Goal: Task Accomplishment & Management: Manage account settings

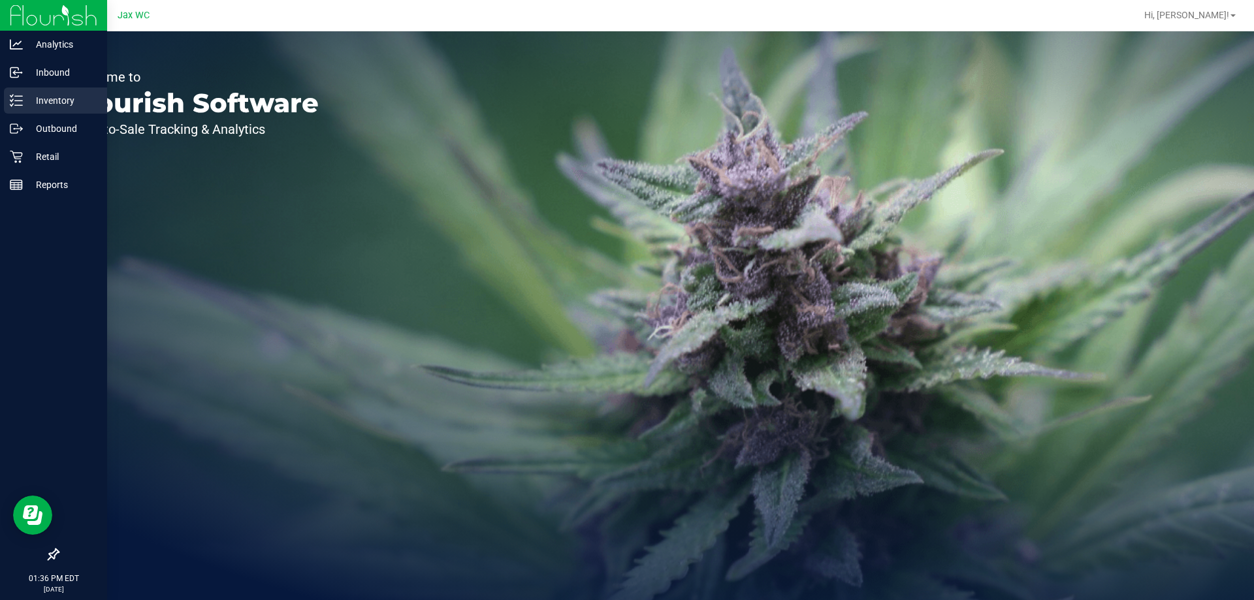
click at [31, 106] on p "Inventory" at bounding box center [62, 101] width 78 height 16
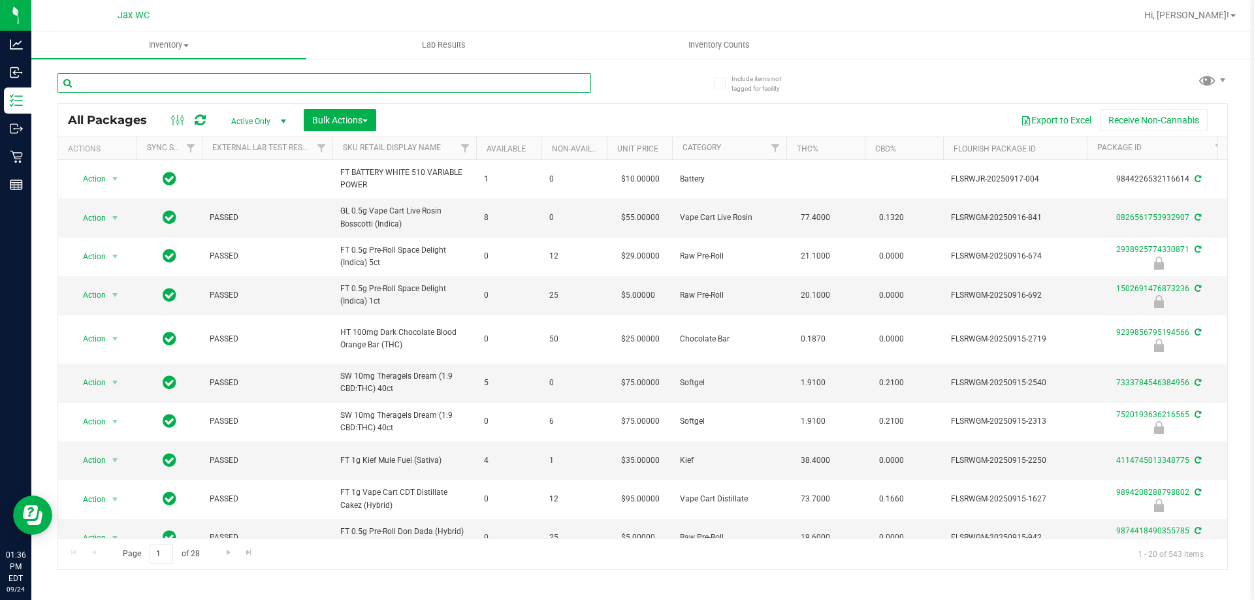
click at [182, 86] on input "text" at bounding box center [323, 83] width 533 height 20
type input "7750596787510678"
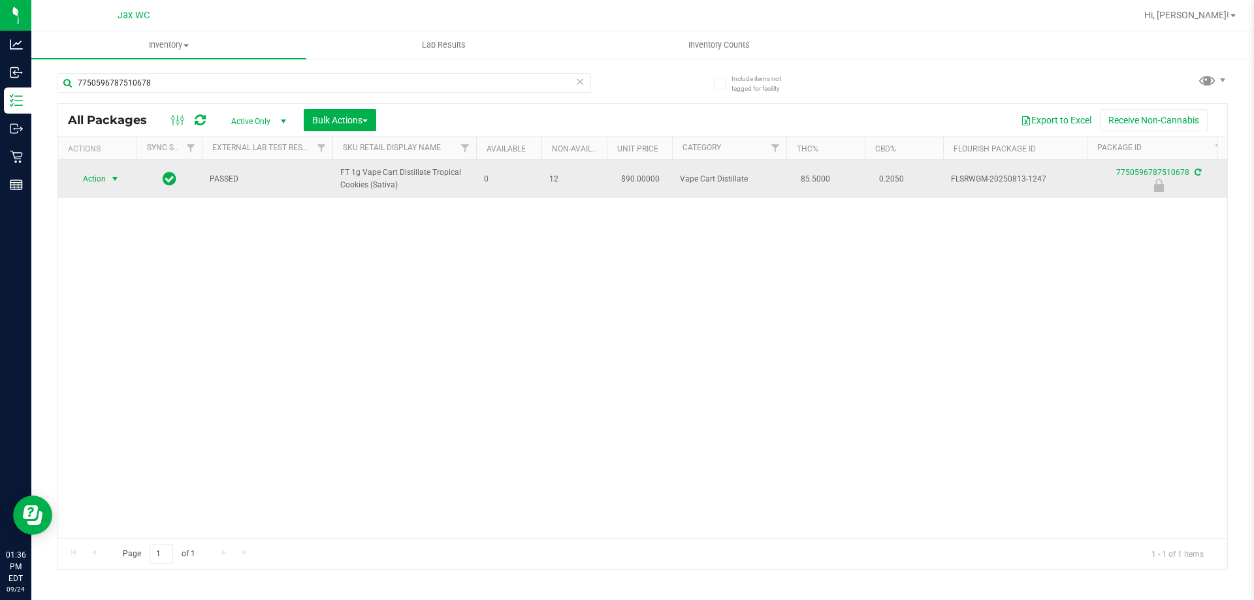
click at [97, 178] on span "Action" at bounding box center [88, 179] width 35 height 18
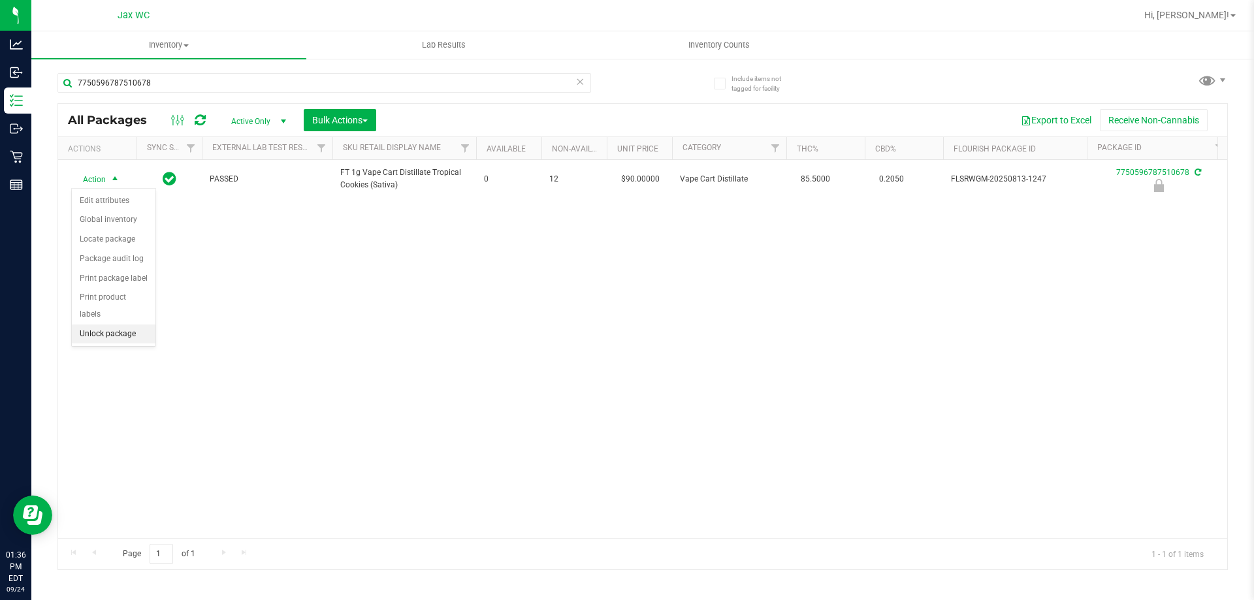
click at [114, 325] on li "Unlock package" at bounding box center [114, 335] width 84 height 20
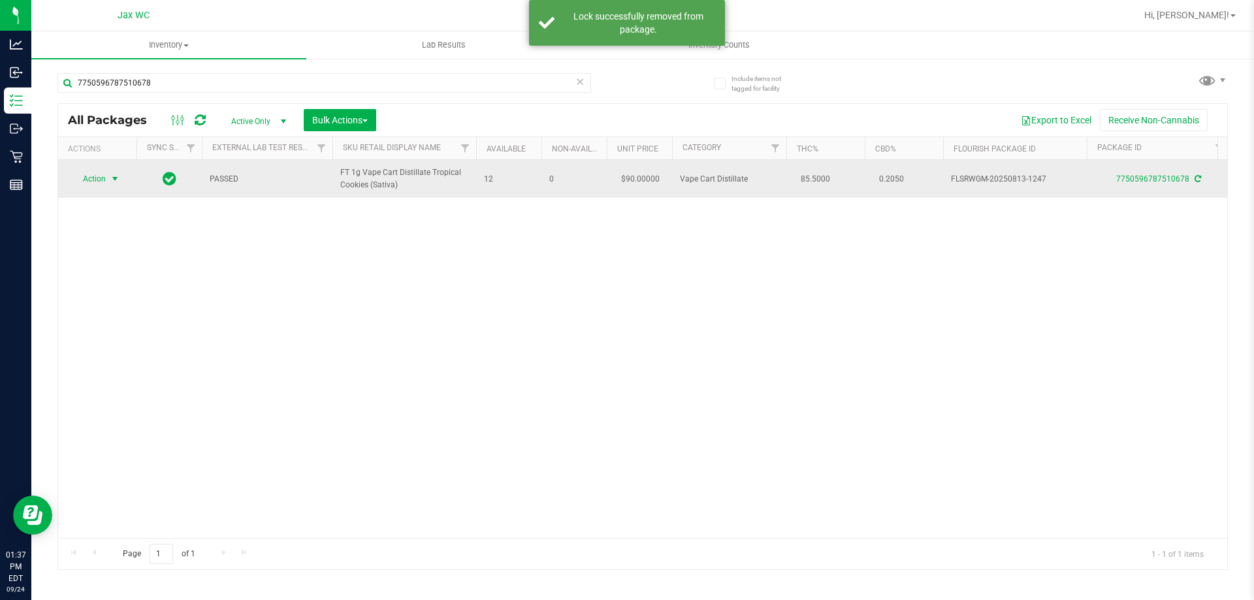
click at [89, 182] on span "Action" at bounding box center [88, 179] width 35 height 18
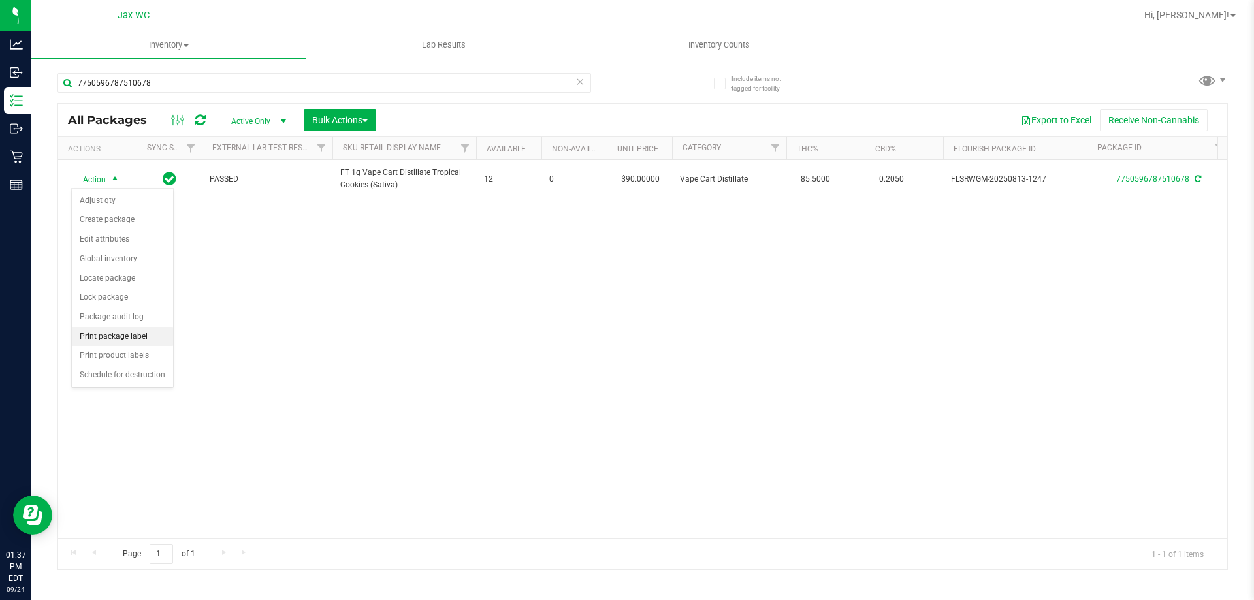
click at [157, 330] on li "Print package label" at bounding box center [122, 337] width 101 height 20
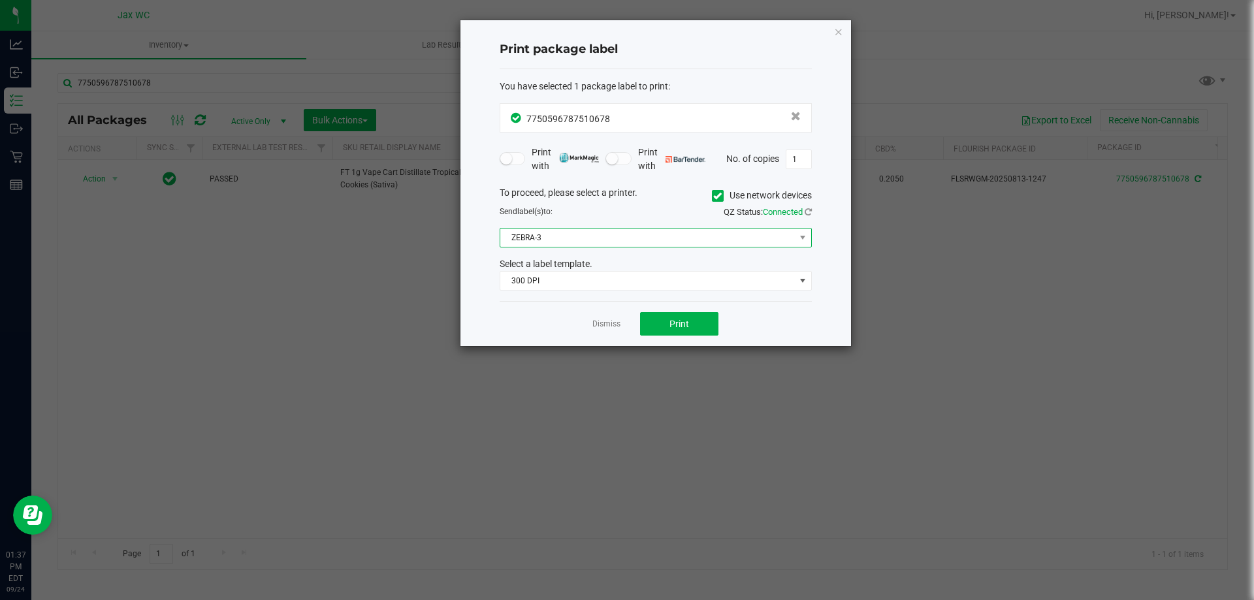
drag, startPoint x: 631, startPoint y: 242, endPoint x: 612, endPoint y: 231, distance: 21.9
click at [627, 240] on span "ZEBRA-3" at bounding box center [647, 238] width 294 height 18
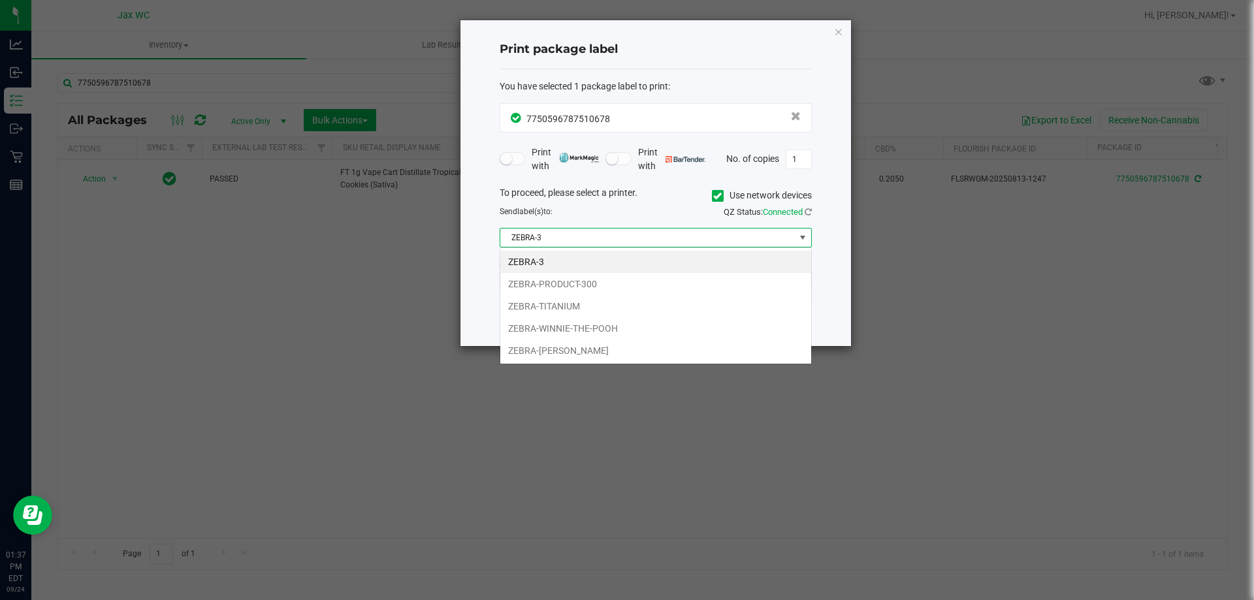
scroll to position [20, 312]
click at [623, 353] on li "ZEBRA-[PERSON_NAME]" at bounding box center [655, 351] width 311 height 22
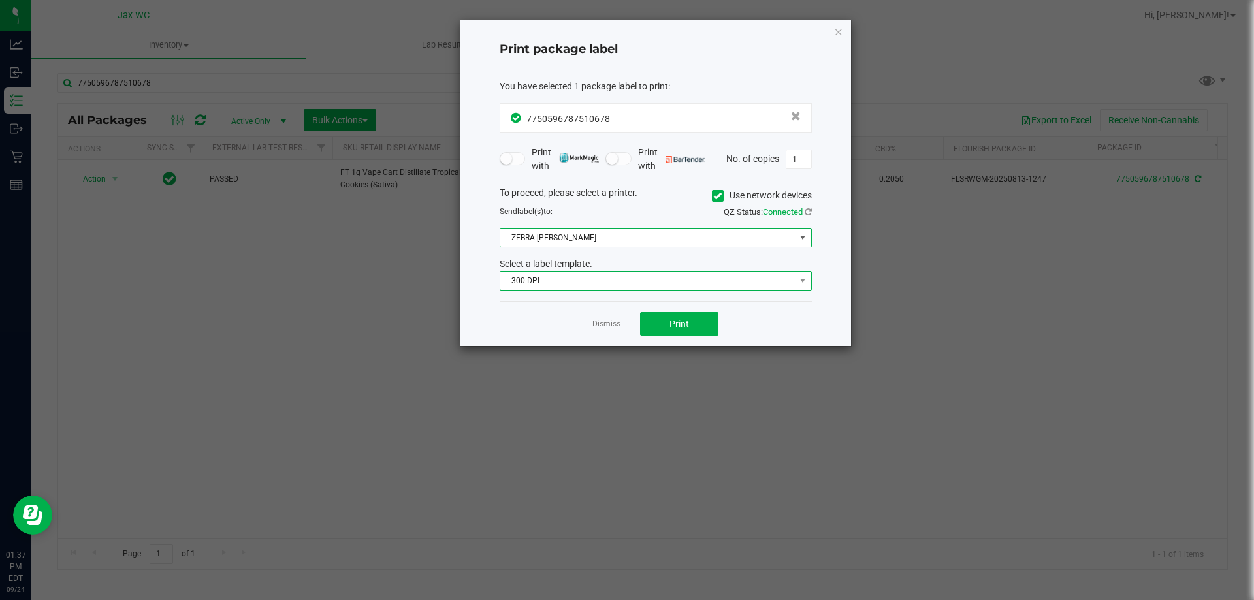
click at [595, 279] on span "300 DPI" at bounding box center [647, 281] width 294 height 18
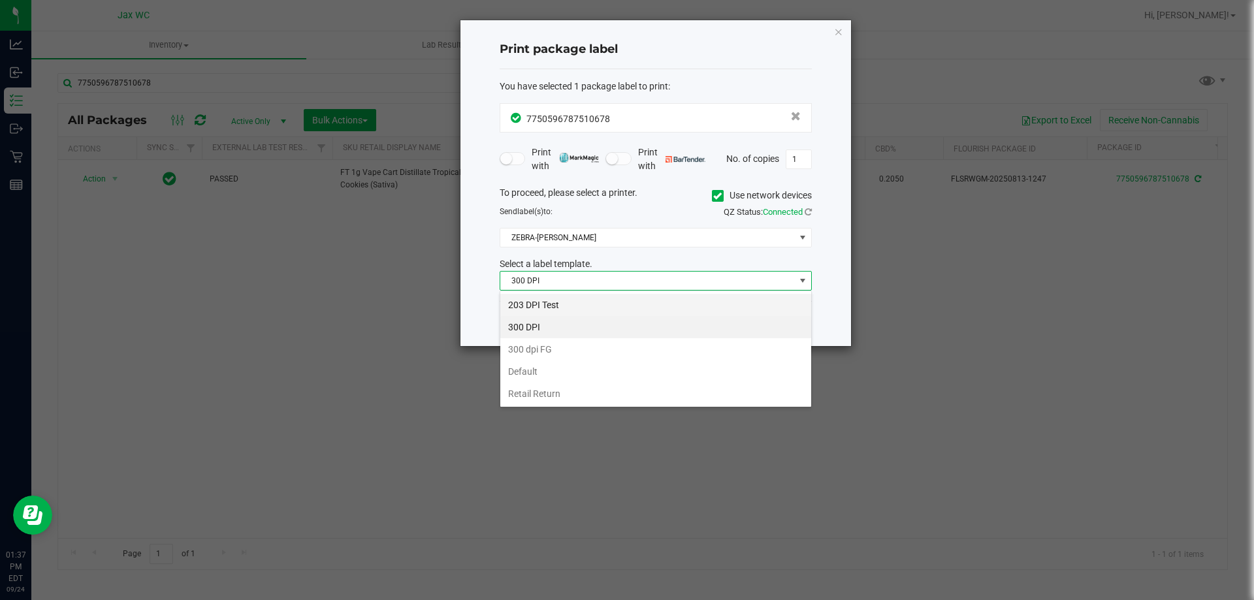
click at [603, 304] on li "203 DPI Test" at bounding box center [655, 305] width 311 height 22
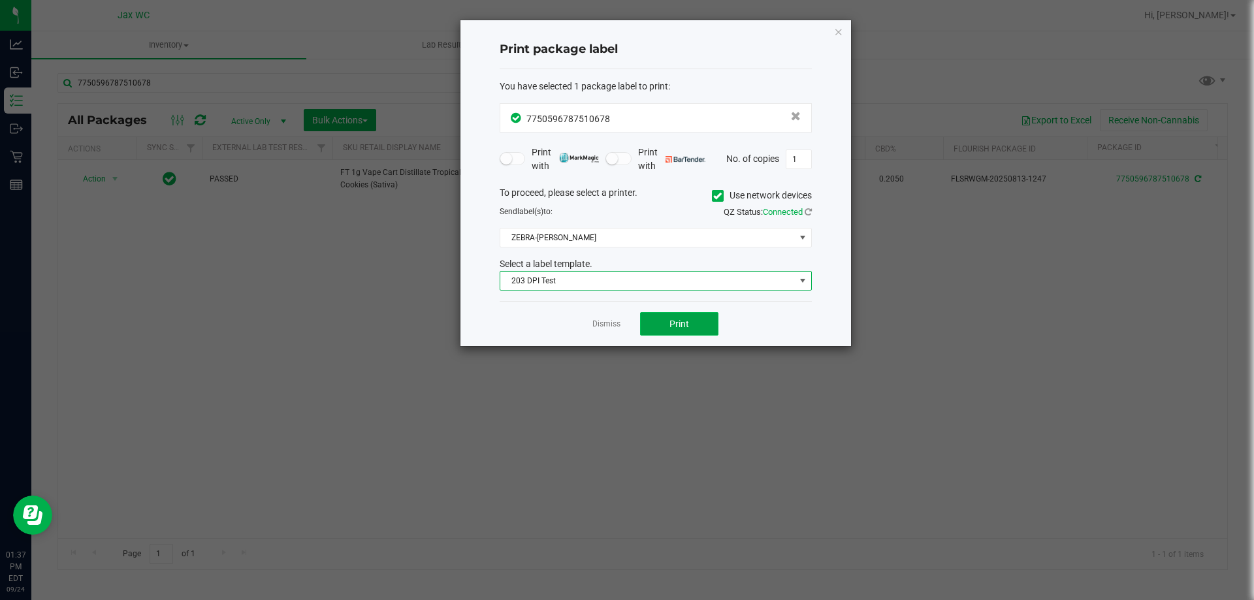
click at [682, 321] on span "Print" at bounding box center [679, 324] width 20 height 10
drag, startPoint x: 608, startPoint y: 325, endPoint x: 592, endPoint y: 319, distance: 17.3
click at [606, 325] on link "Dismiss" at bounding box center [606, 324] width 28 height 11
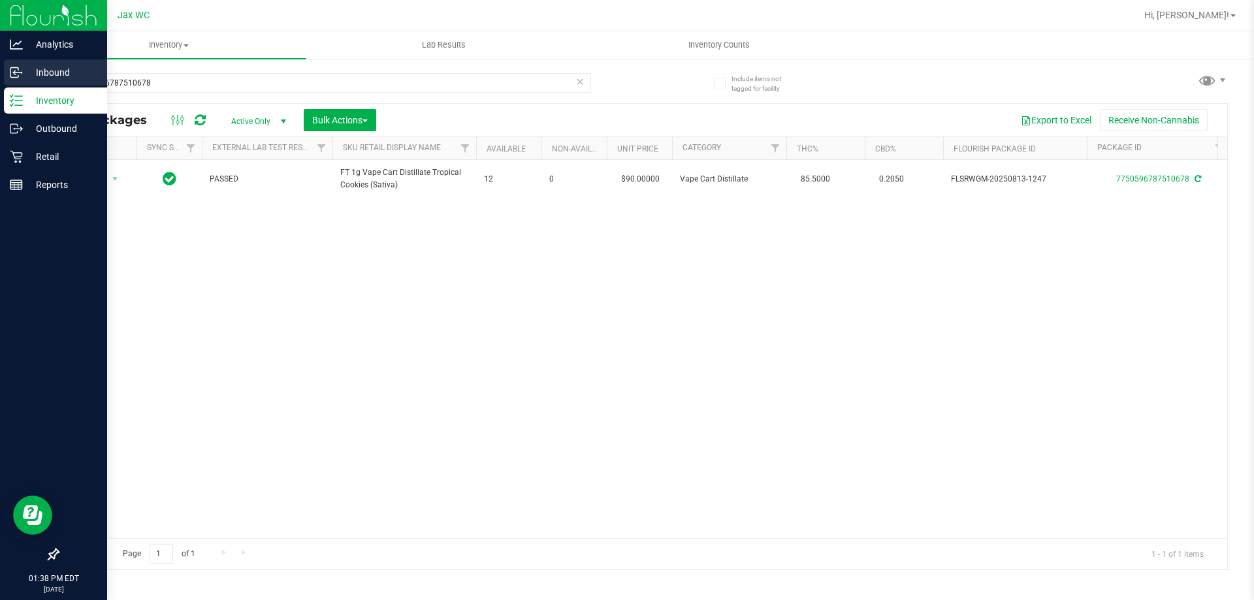
click at [14, 69] on icon at bounding box center [16, 72] width 13 height 13
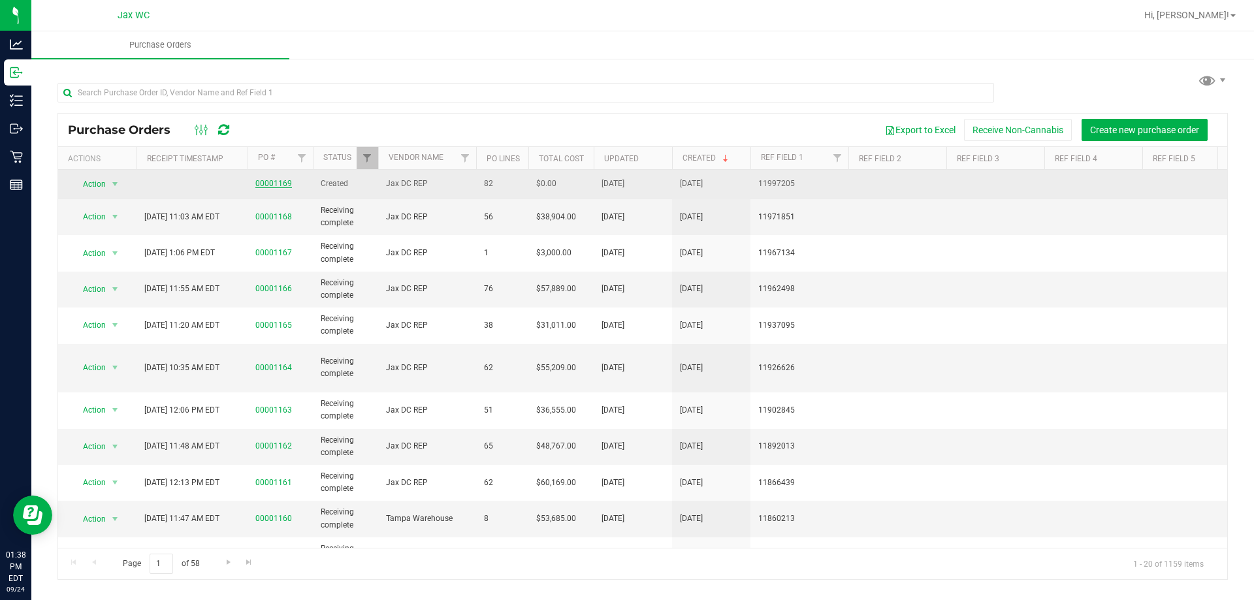
click at [281, 180] on link "00001169" at bounding box center [273, 183] width 37 height 9
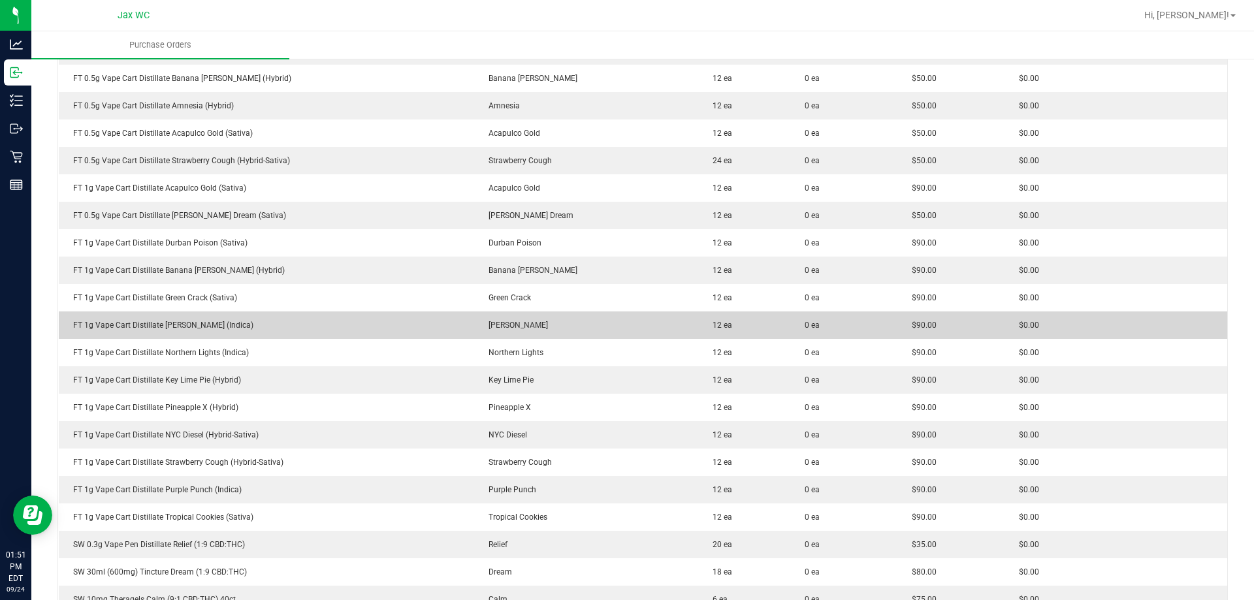
scroll to position [1632, 0]
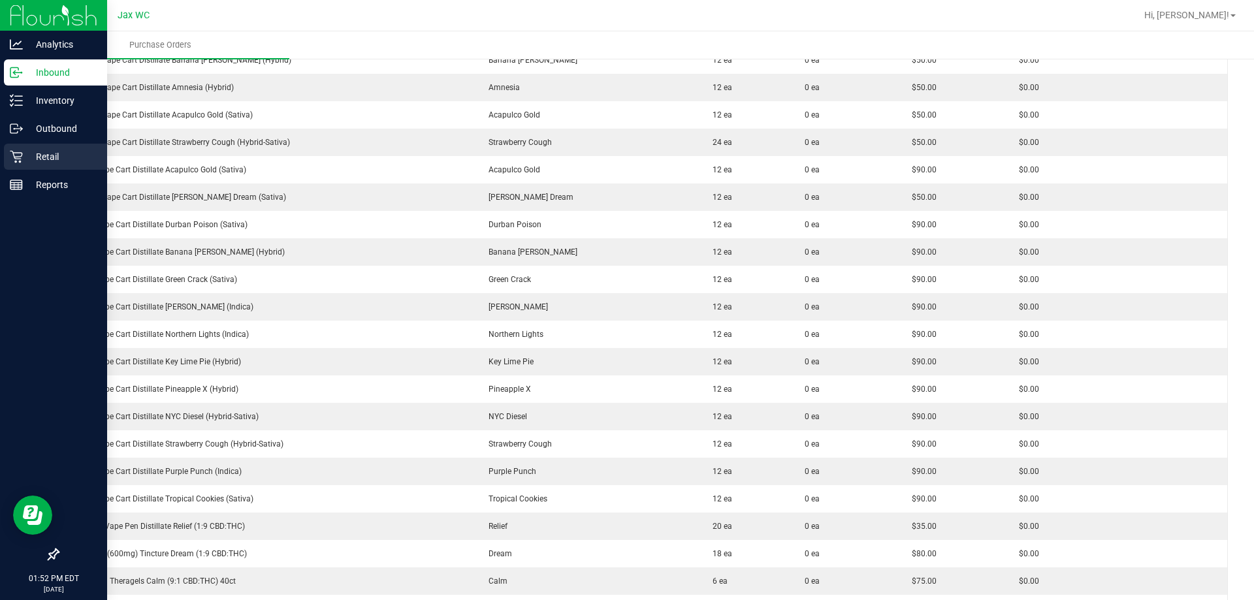
click at [33, 148] on div "Retail" at bounding box center [55, 157] width 103 height 26
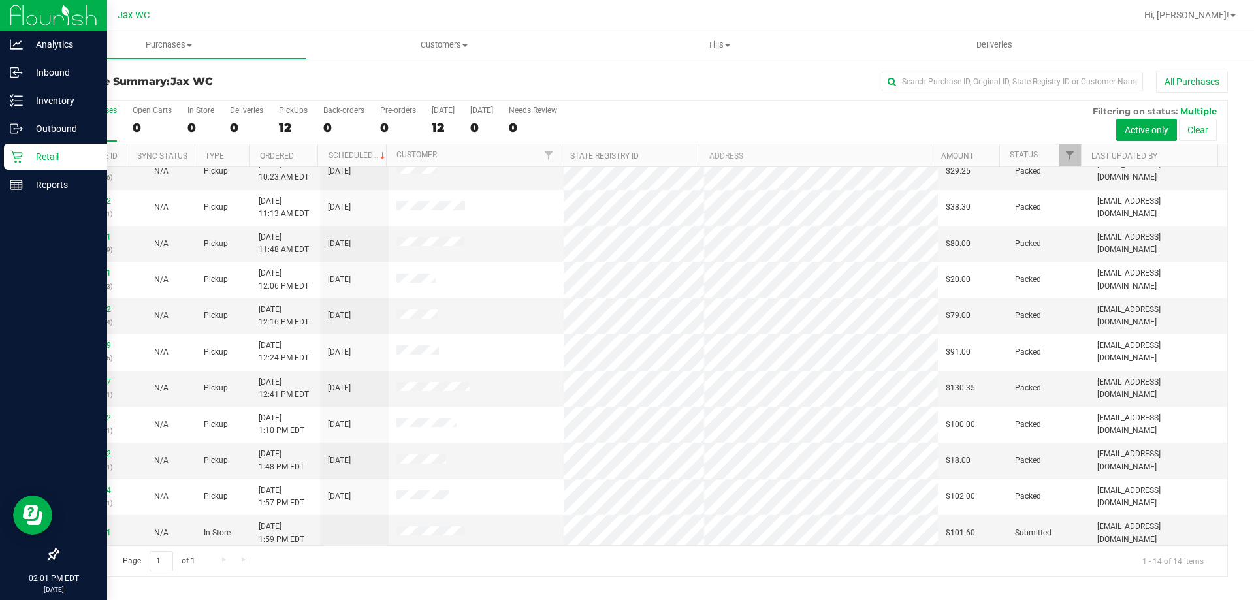
scroll to position [128, 0]
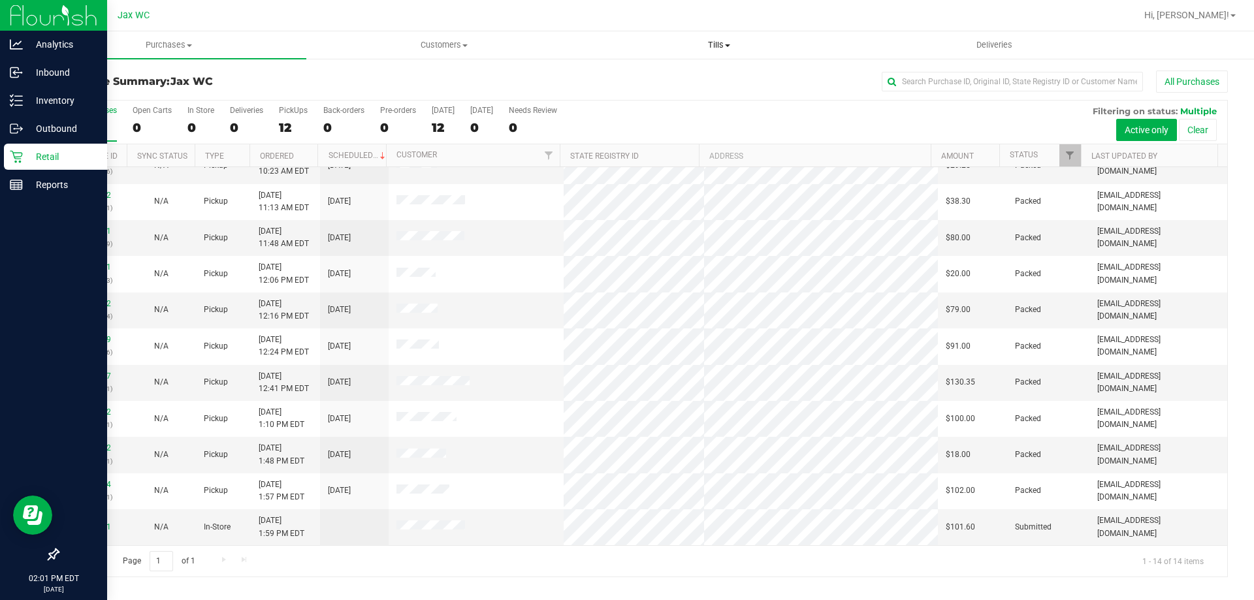
click at [727, 41] on span "Tills" at bounding box center [719, 45] width 274 height 12
click at [655, 79] on span "Manage tills" at bounding box center [625, 78] width 88 height 11
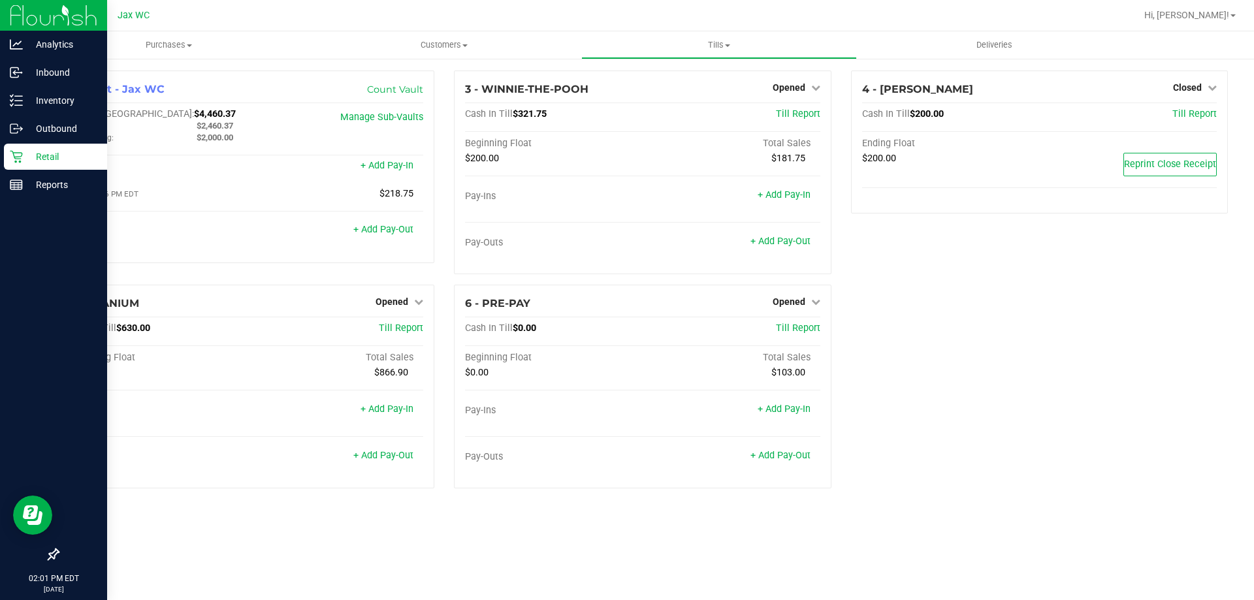
click at [18, 160] on icon at bounding box center [16, 156] width 13 height 13
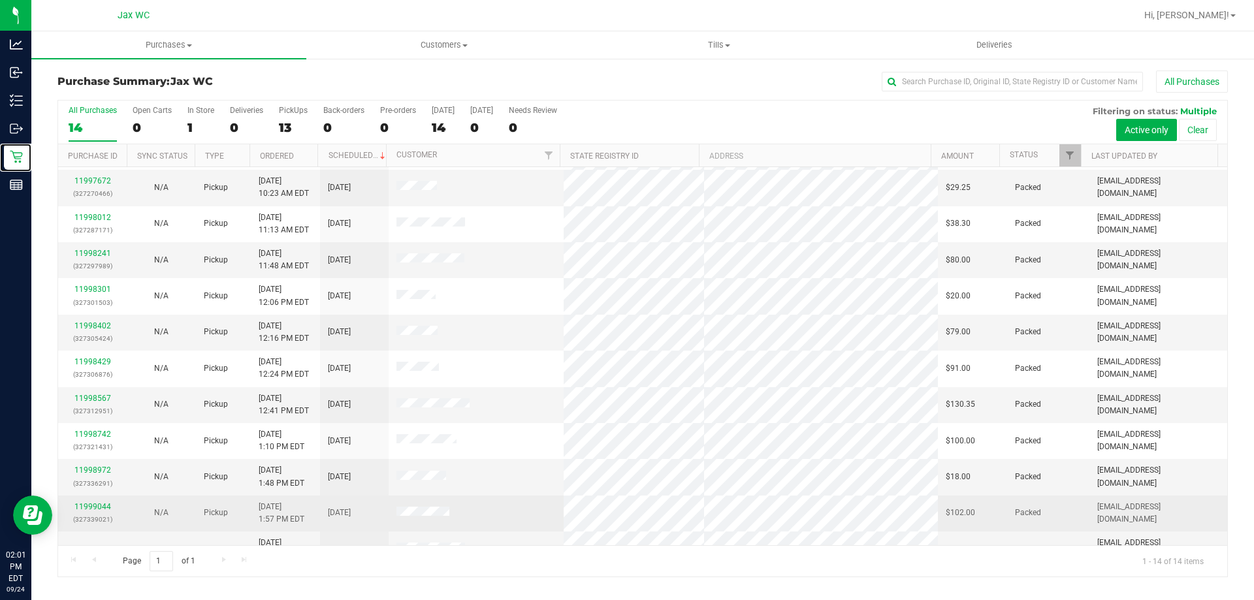
scroll to position [128, 0]
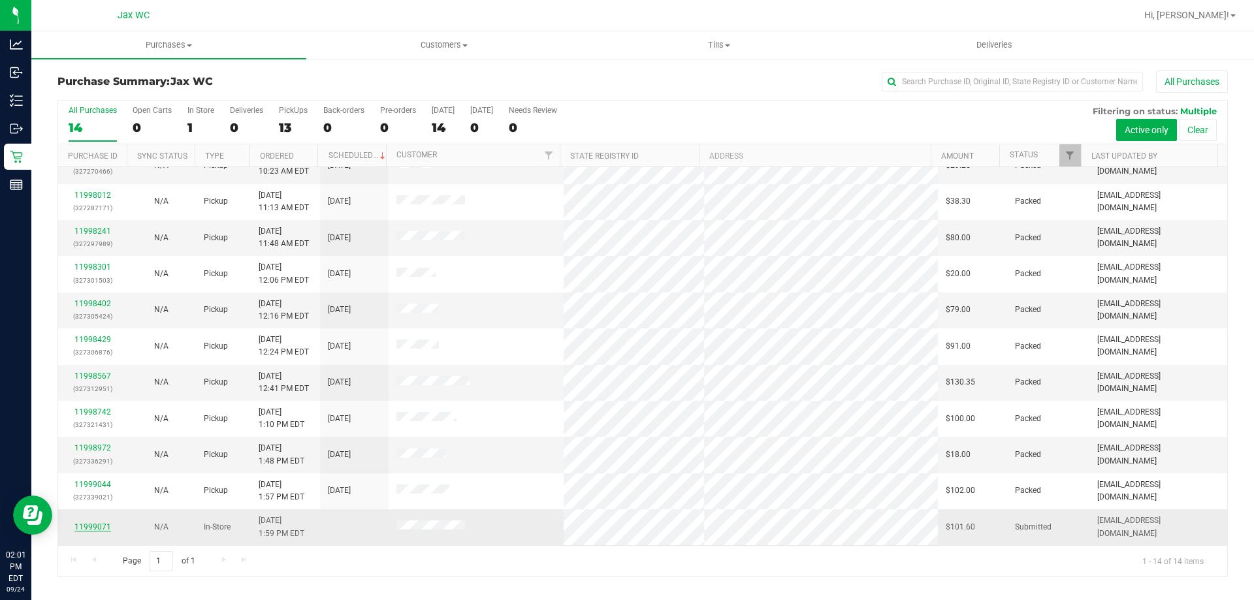
click at [96, 524] on link "11999071" at bounding box center [92, 526] width 37 height 9
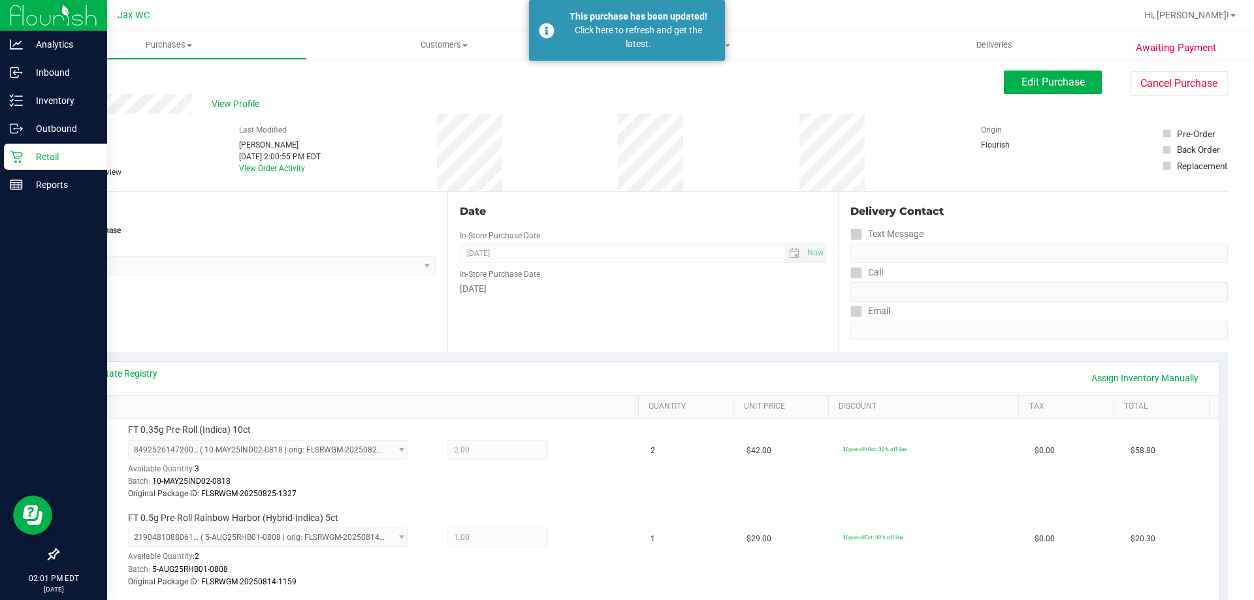
click at [52, 161] on p "Retail" at bounding box center [62, 157] width 78 height 16
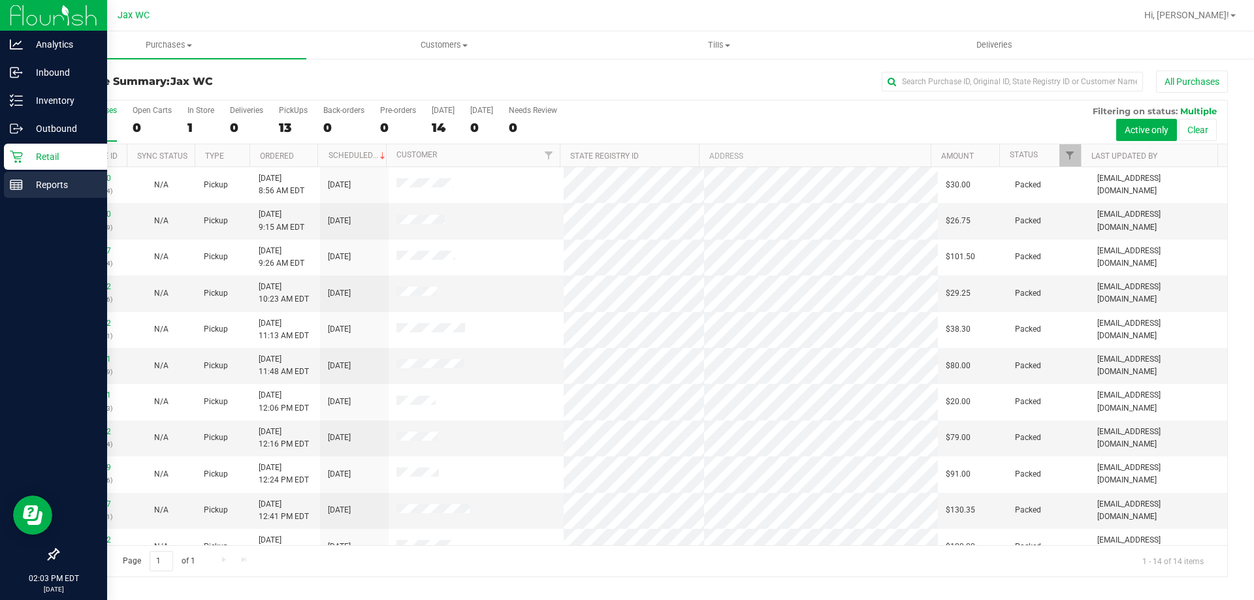
click at [46, 176] on div "Reports" at bounding box center [55, 185] width 103 height 26
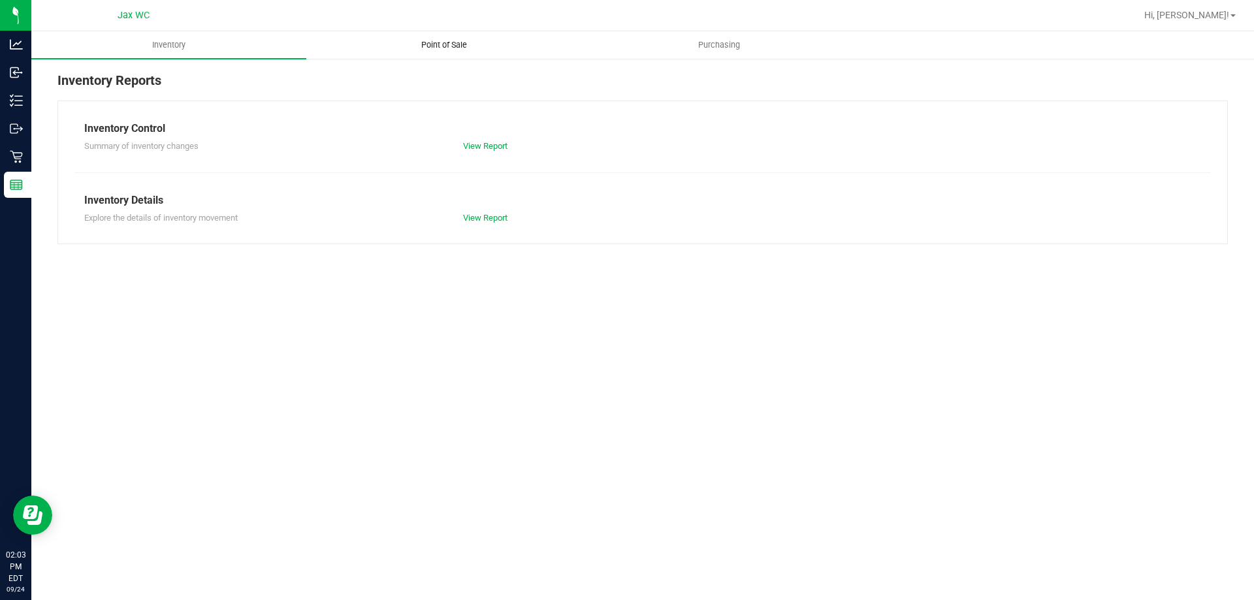
click at [464, 47] on span "Point of Sale" at bounding box center [444, 45] width 81 height 12
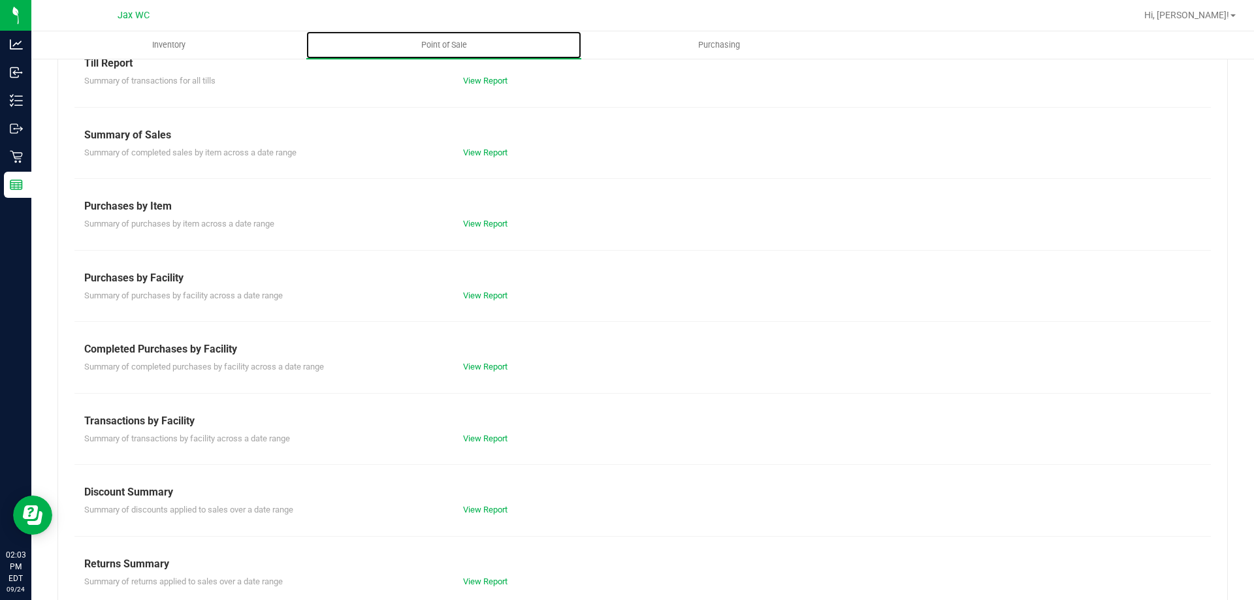
scroll to position [86, 0]
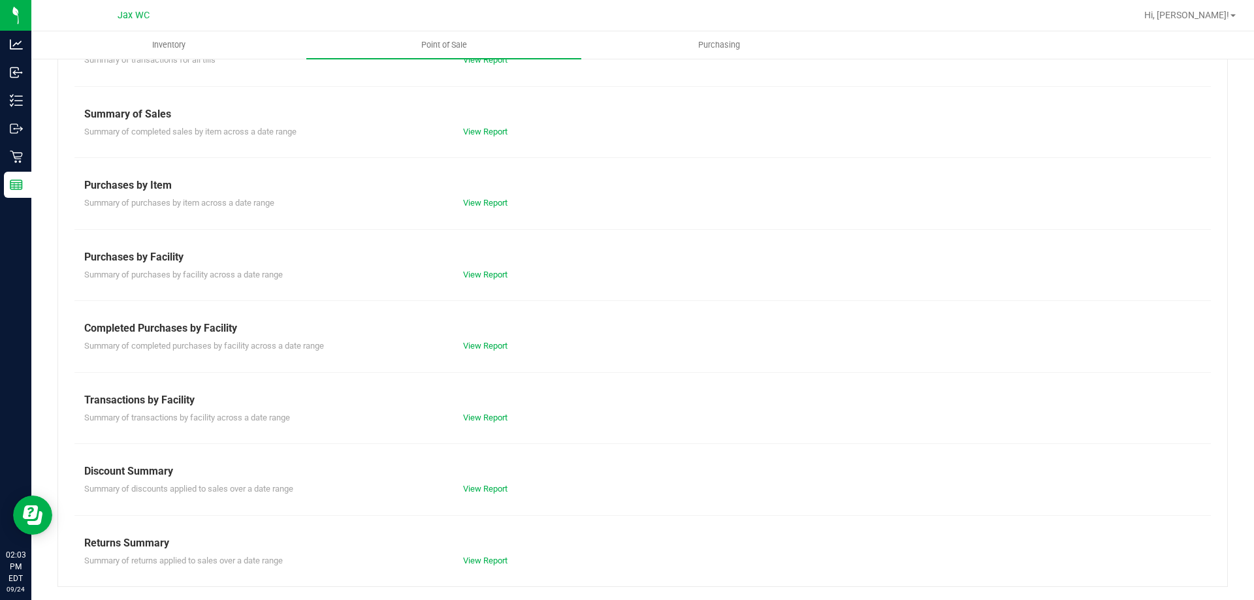
click at [481, 566] on div "View Report" at bounding box center [547, 560] width 189 height 13
click at [485, 562] on link "View Report" at bounding box center [485, 561] width 44 height 10
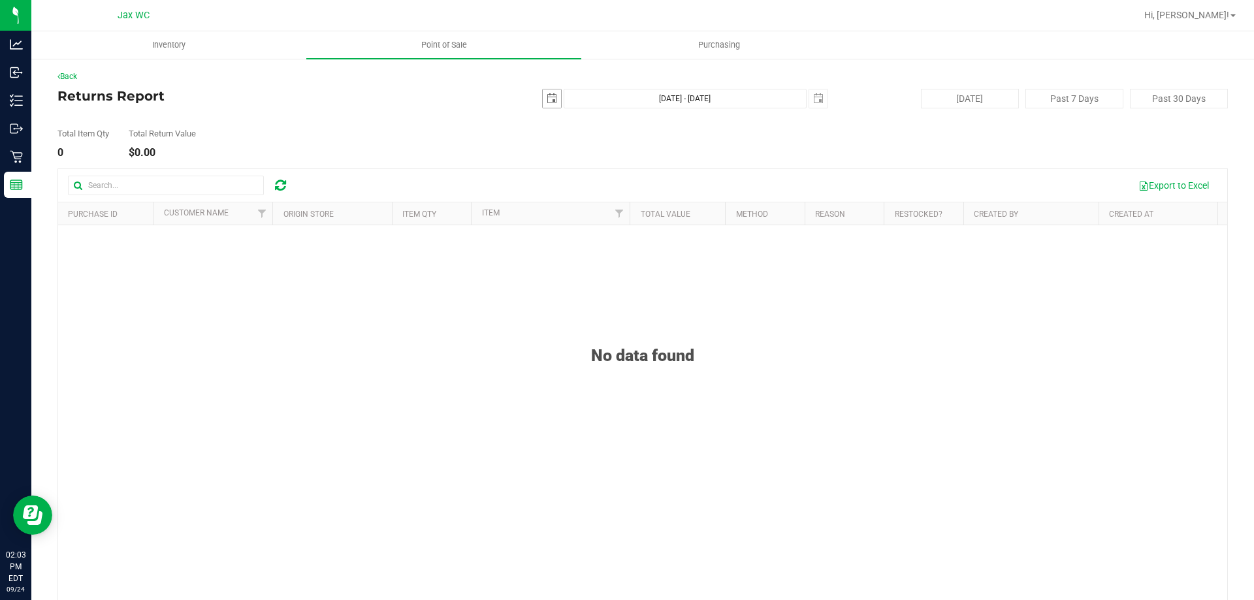
click at [547, 97] on span "select" at bounding box center [552, 98] width 10 height 10
click at [565, 173] on link "1" at bounding box center [566, 171] width 19 height 20
type input "2025-09-01"
type input "Sep 1, 2025 - Sep 24, 2025"
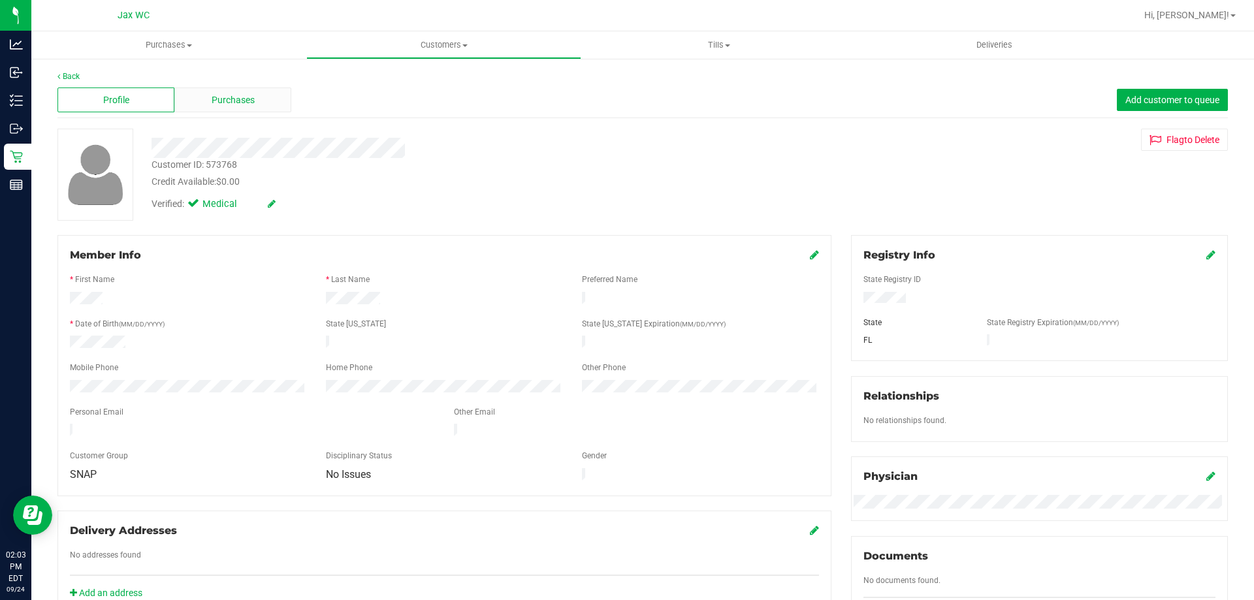
click at [238, 93] on span "Purchases" at bounding box center [233, 100] width 43 height 14
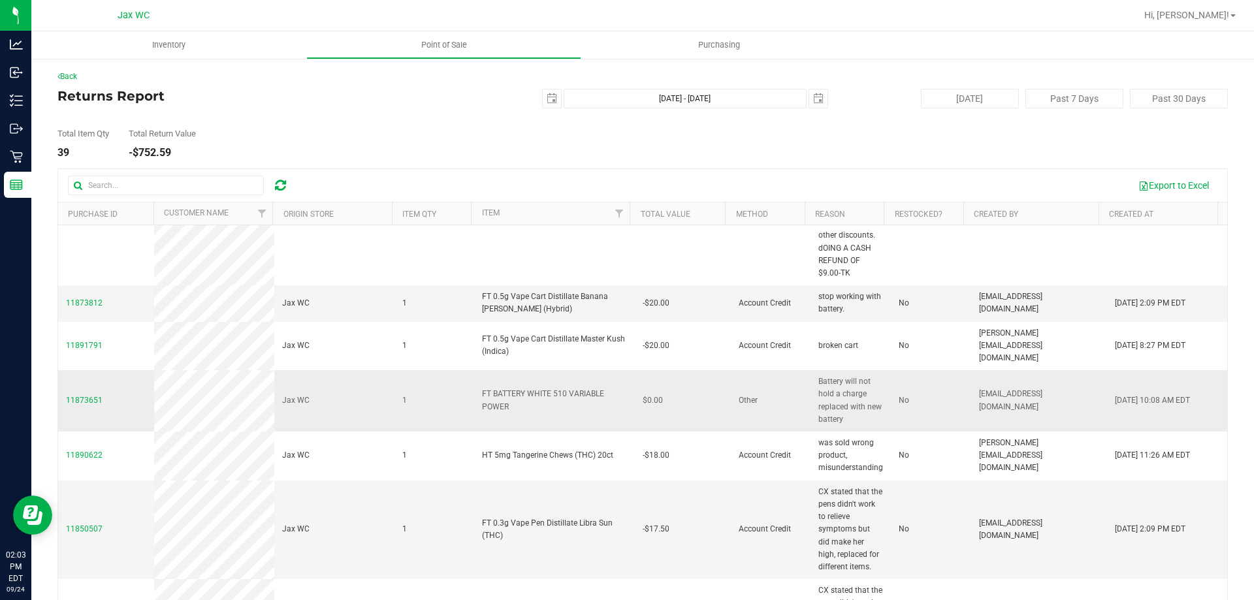
scroll to position [131, 0]
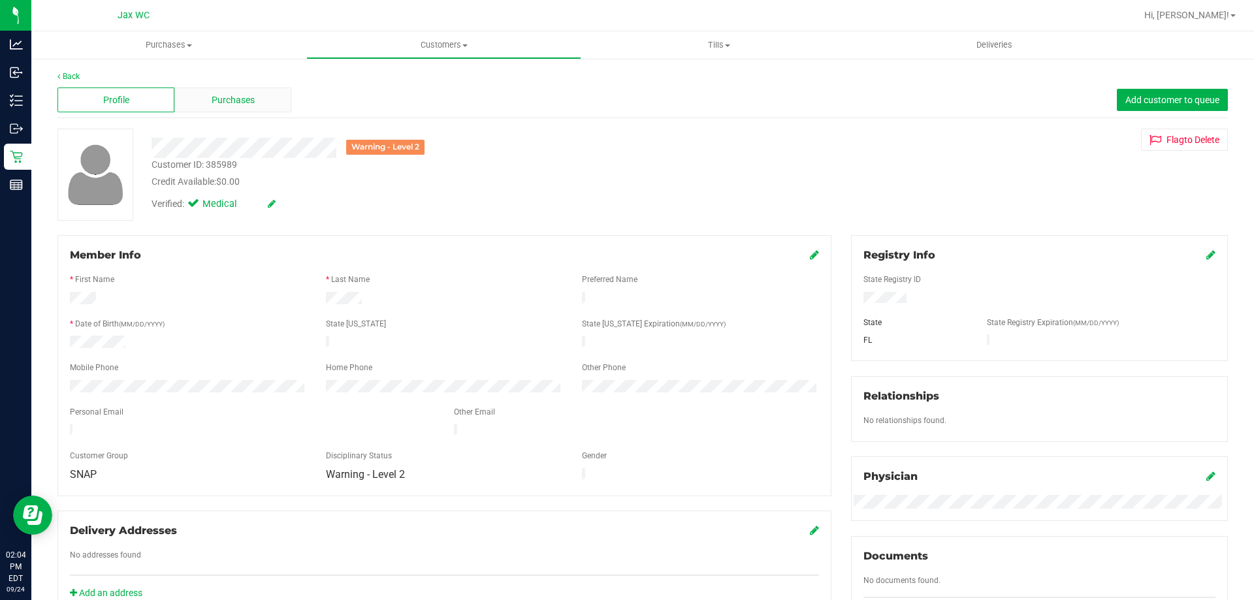
click at [255, 95] on div "Purchases" at bounding box center [232, 99] width 117 height 25
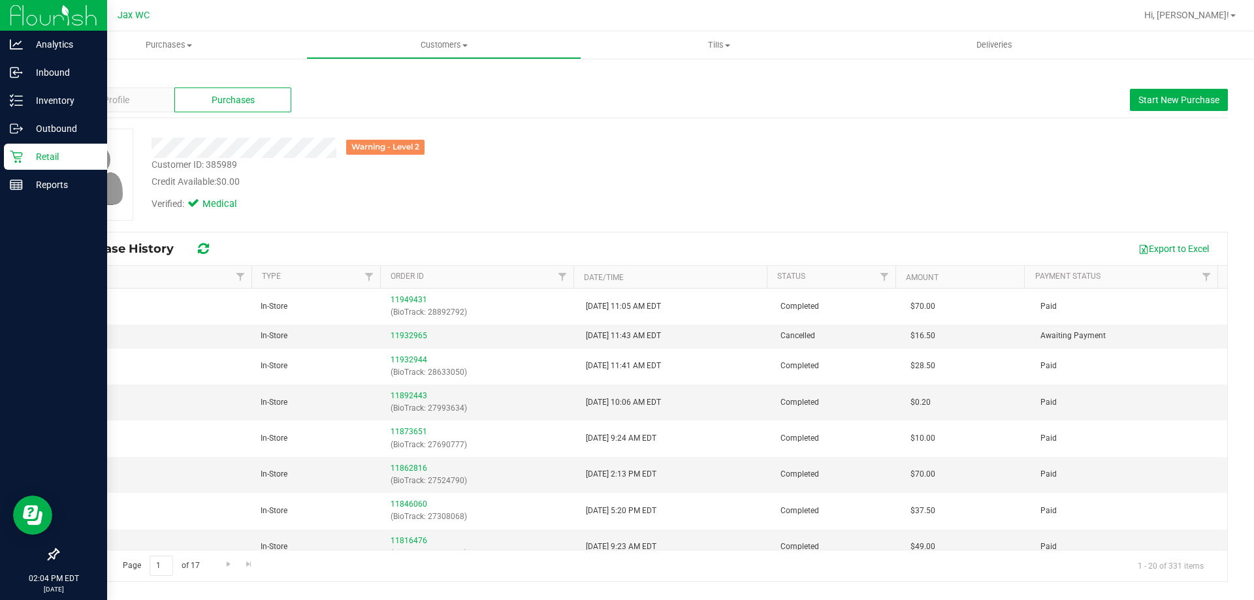
click at [30, 152] on p "Retail" at bounding box center [62, 157] width 78 height 16
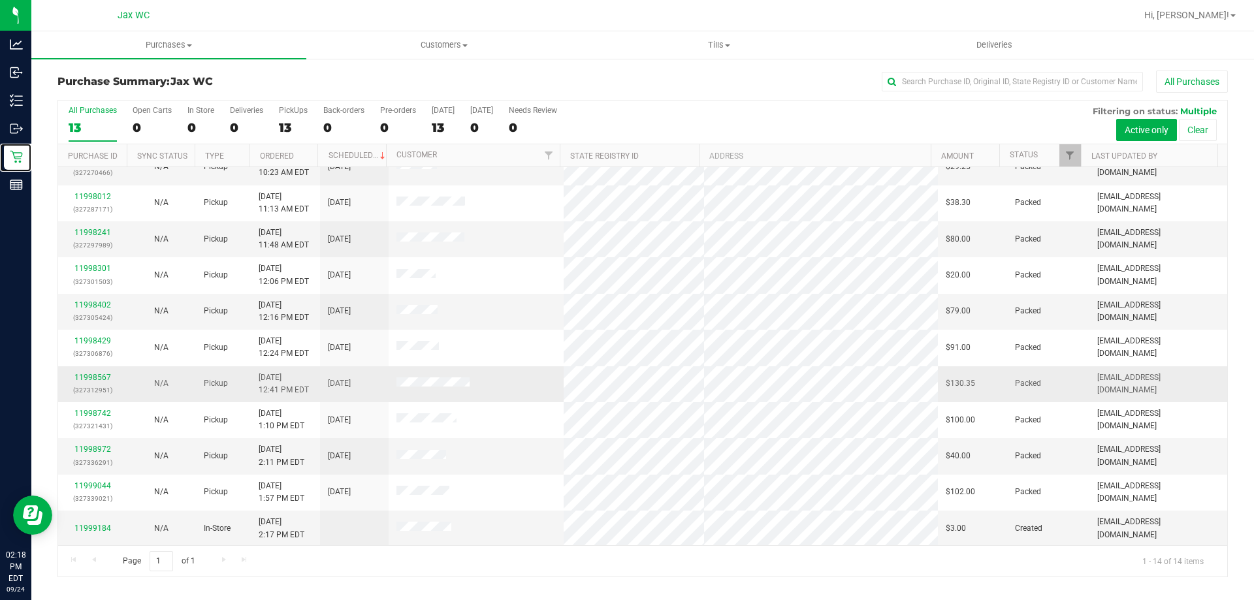
scroll to position [128, 0]
click at [91, 525] on link "11999184" at bounding box center [92, 526] width 37 height 9
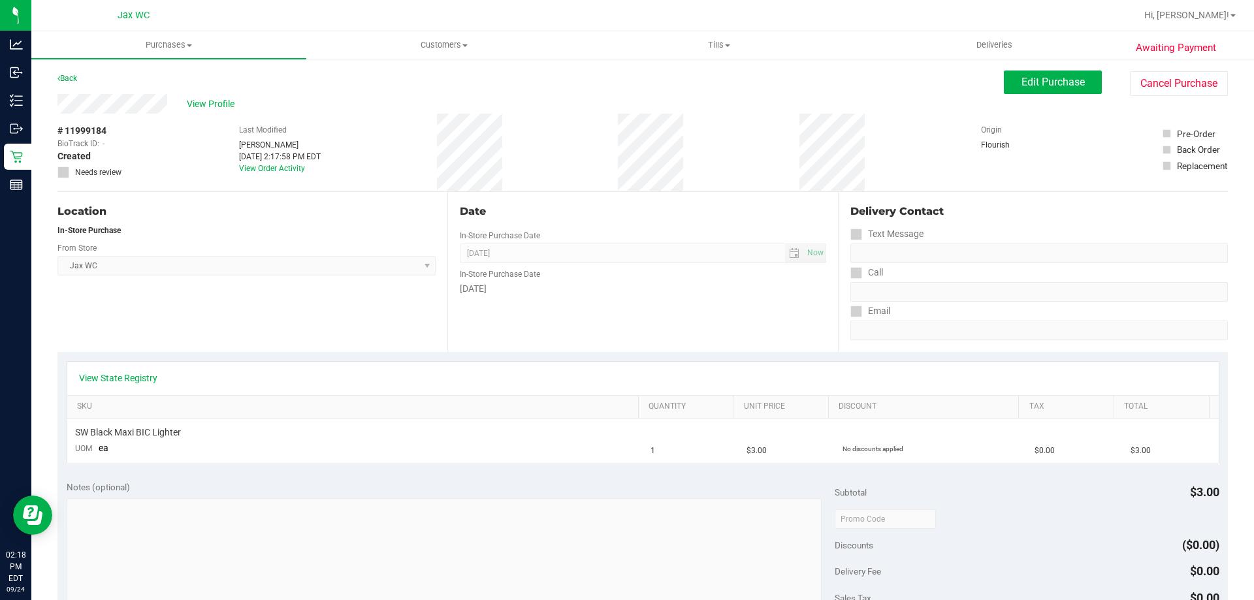
click at [70, 73] on div "Back" at bounding box center [67, 79] width 20 height 16
click at [68, 73] on div "Back" at bounding box center [67, 79] width 20 height 16
click at [67, 82] on link "Back" at bounding box center [67, 78] width 20 height 9
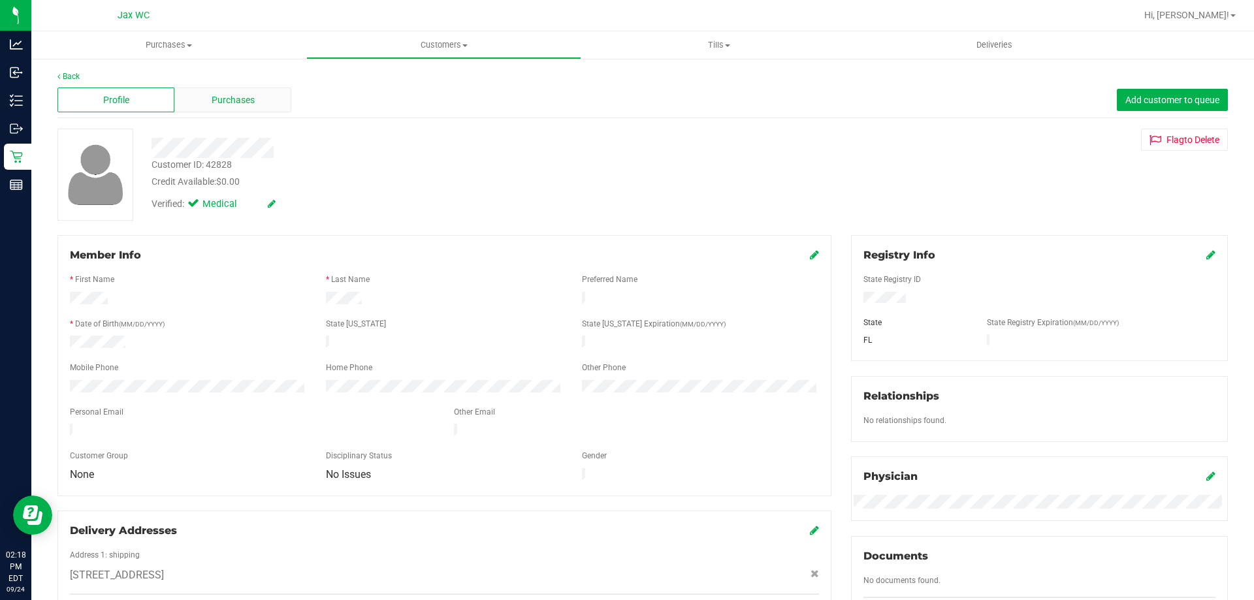
click at [200, 101] on div "Purchases" at bounding box center [232, 99] width 117 height 25
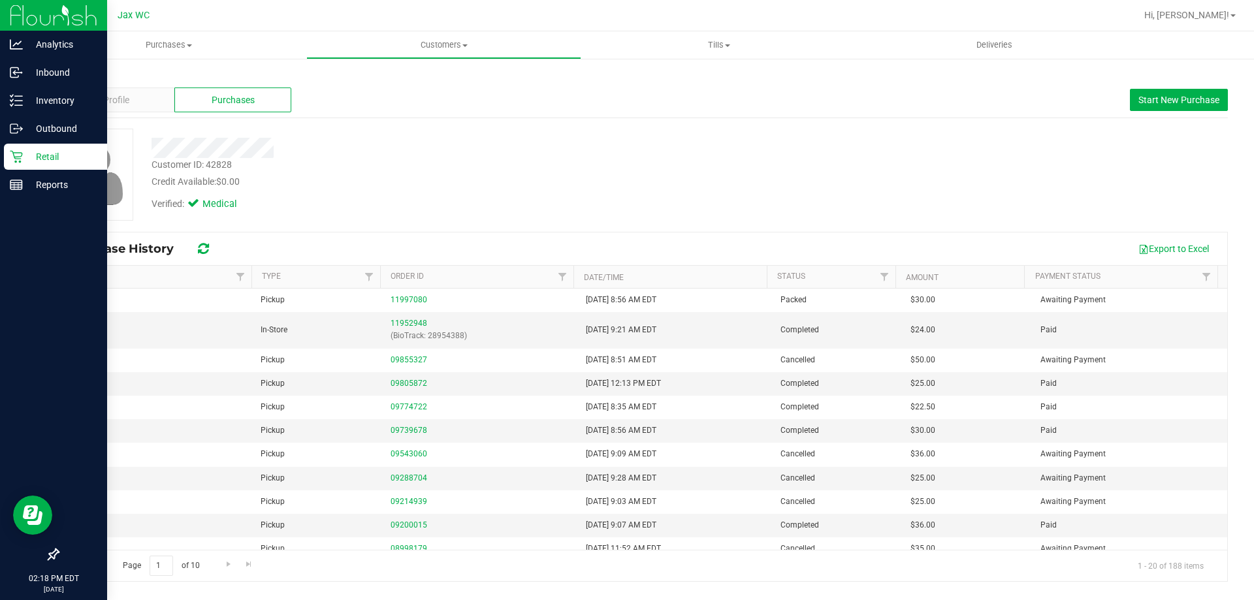
click at [23, 153] on p "Retail" at bounding box center [62, 157] width 78 height 16
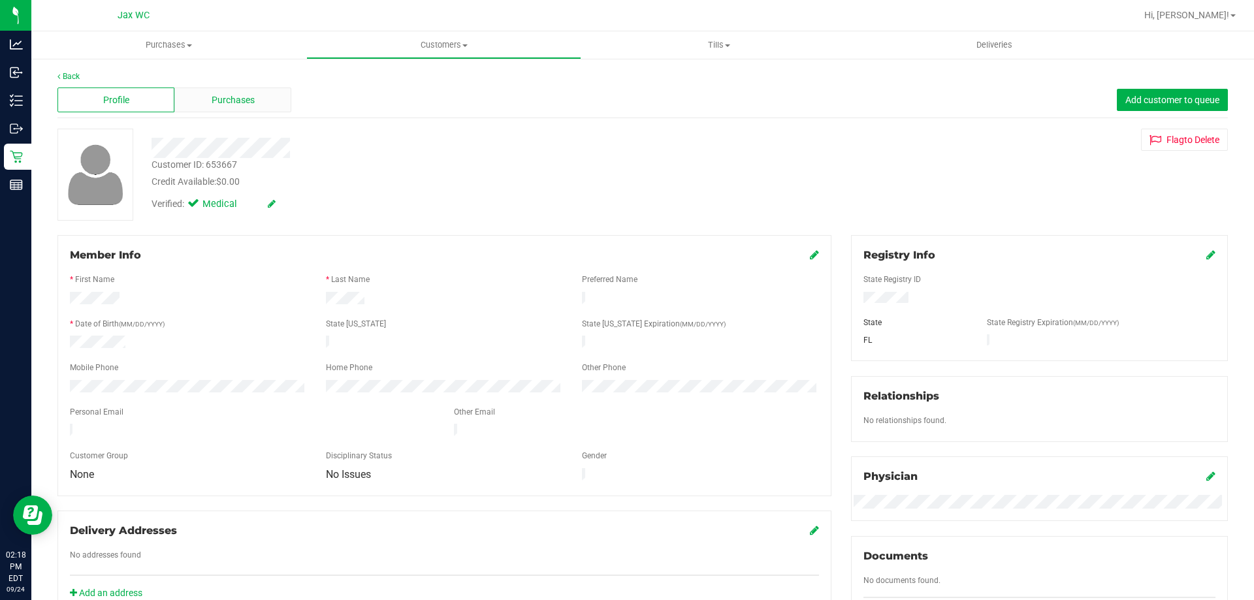
click at [242, 110] on div "Purchases" at bounding box center [232, 99] width 117 height 25
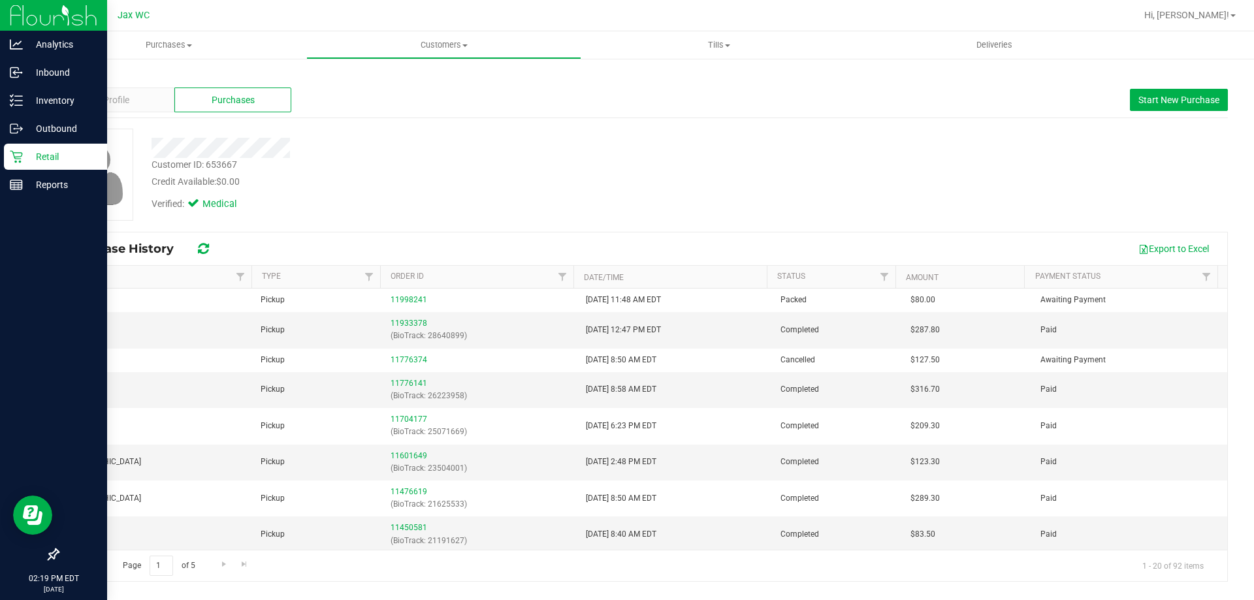
click at [16, 157] on icon at bounding box center [16, 157] width 12 height 12
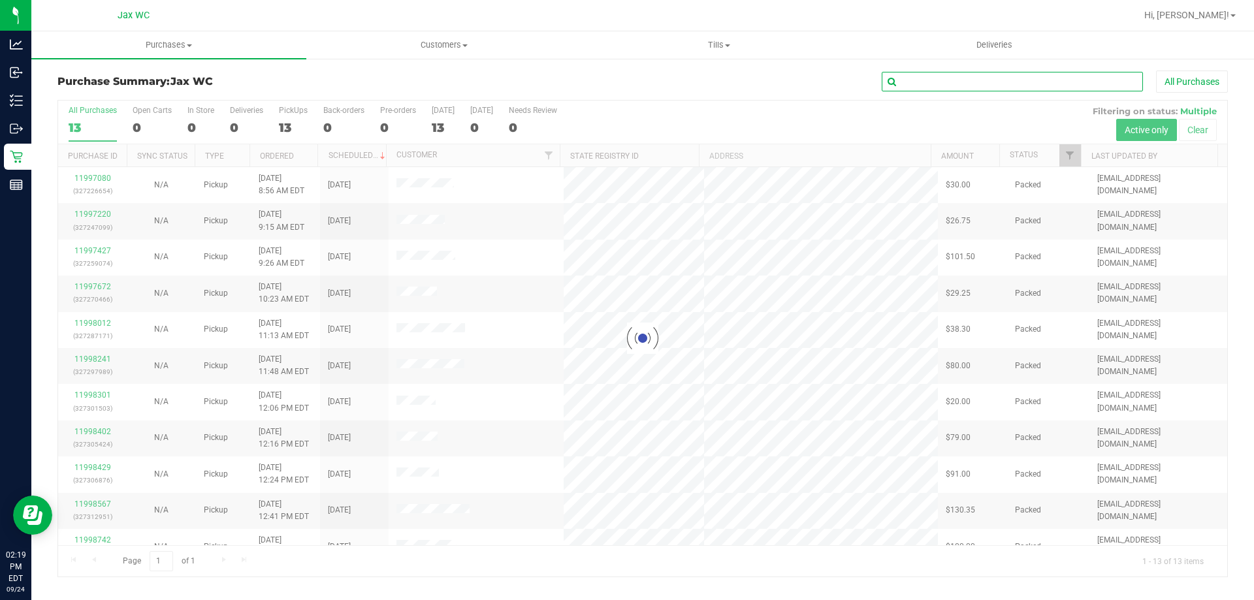
click at [995, 73] on input "text" at bounding box center [1011, 82] width 261 height 20
paste input "P3TX8298"
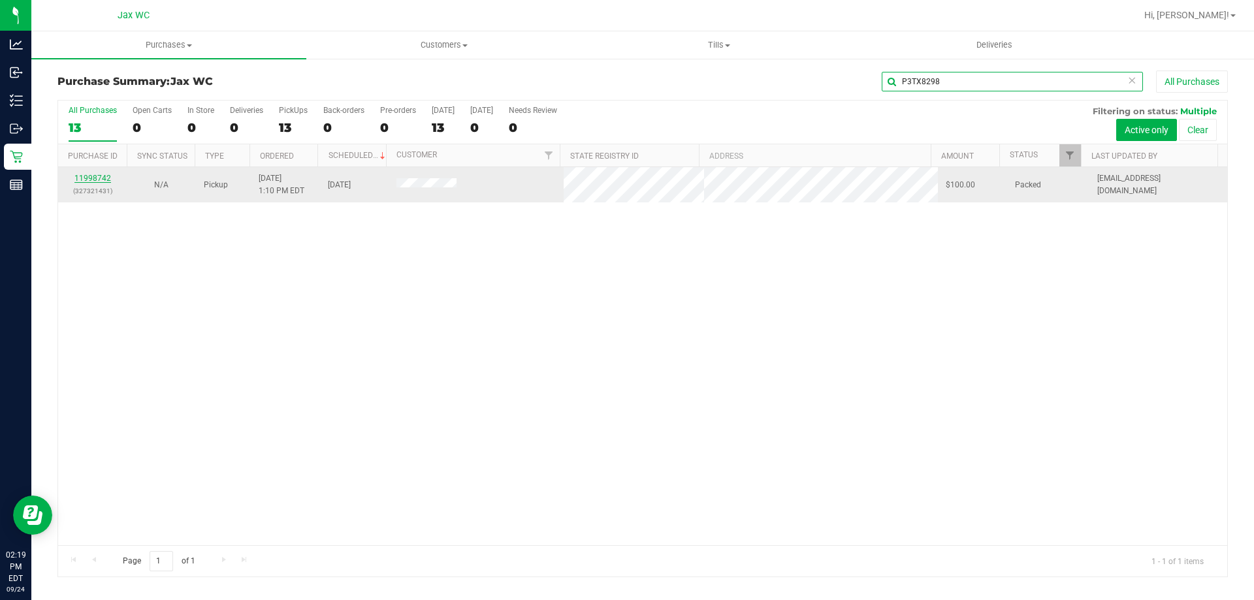
type input "P3TX8298"
click at [93, 181] on link "11998742" at bounding box center [92, 178] width 37 height 9
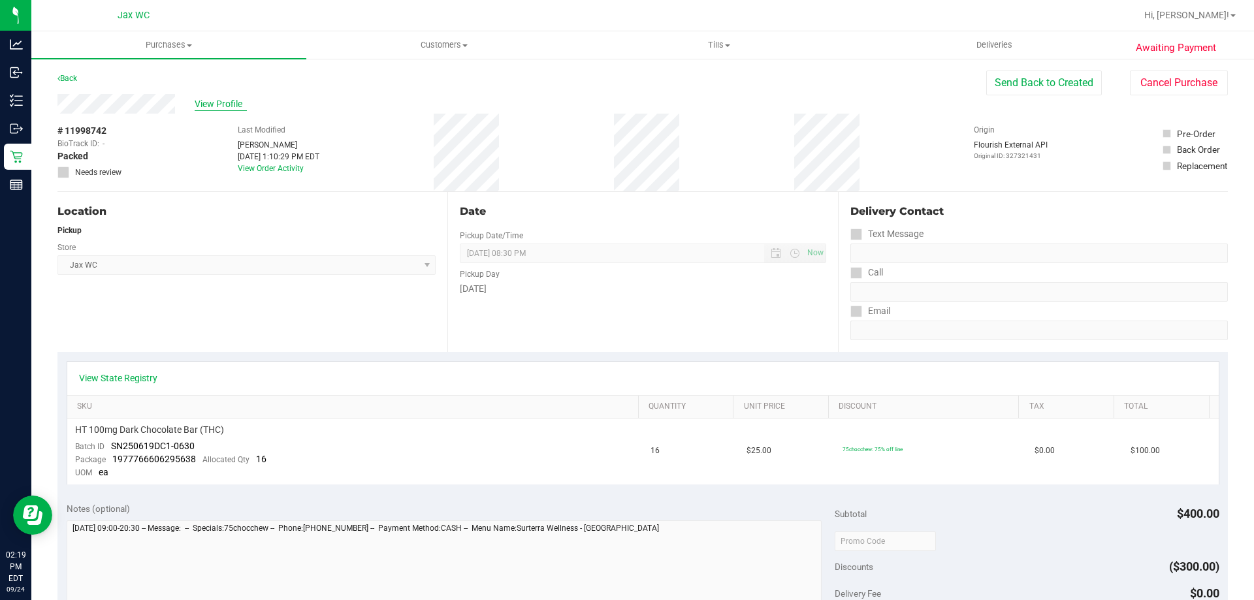
click at [225, 106] on span "View Profile" at bounding box center [221, 104] width 52 height 14
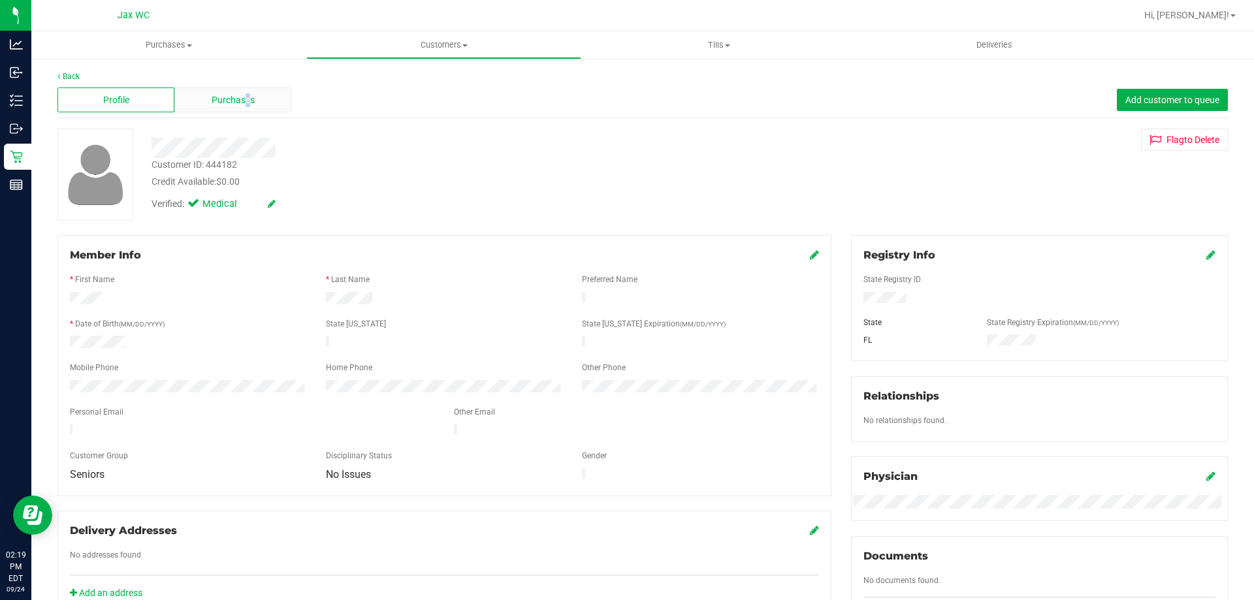
click at [247, 90] on div "Purchases" at bounding box center [232, 99] width 117 height 25
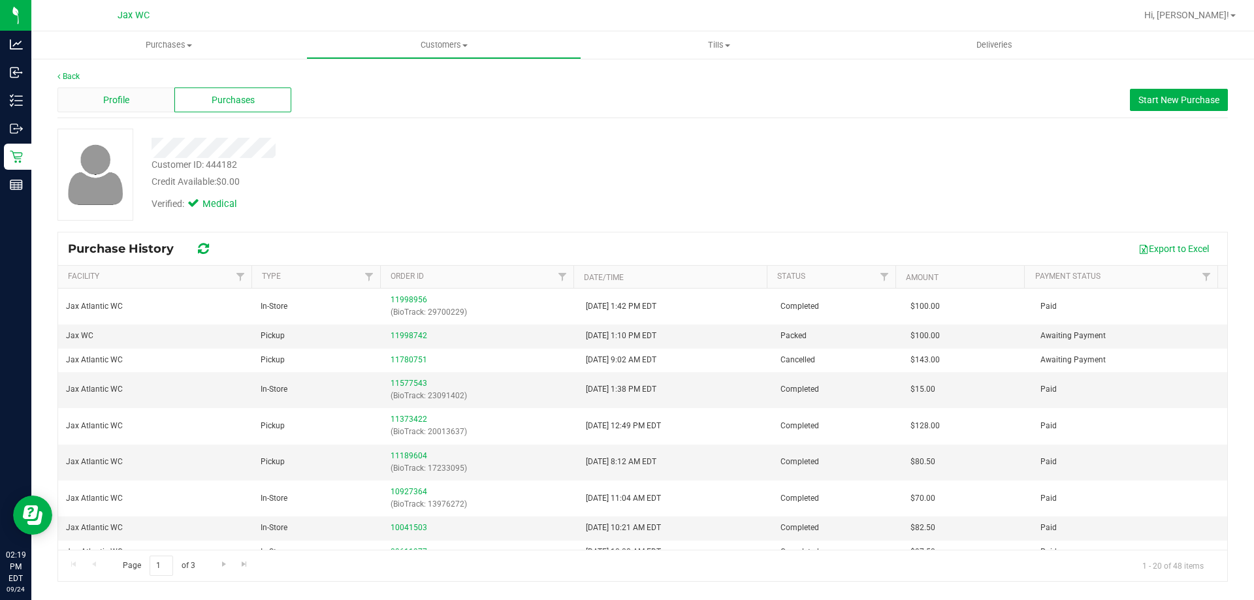
click at [103, 97] on span "Profile" at bounding box center [116, 100] width 26 height 14
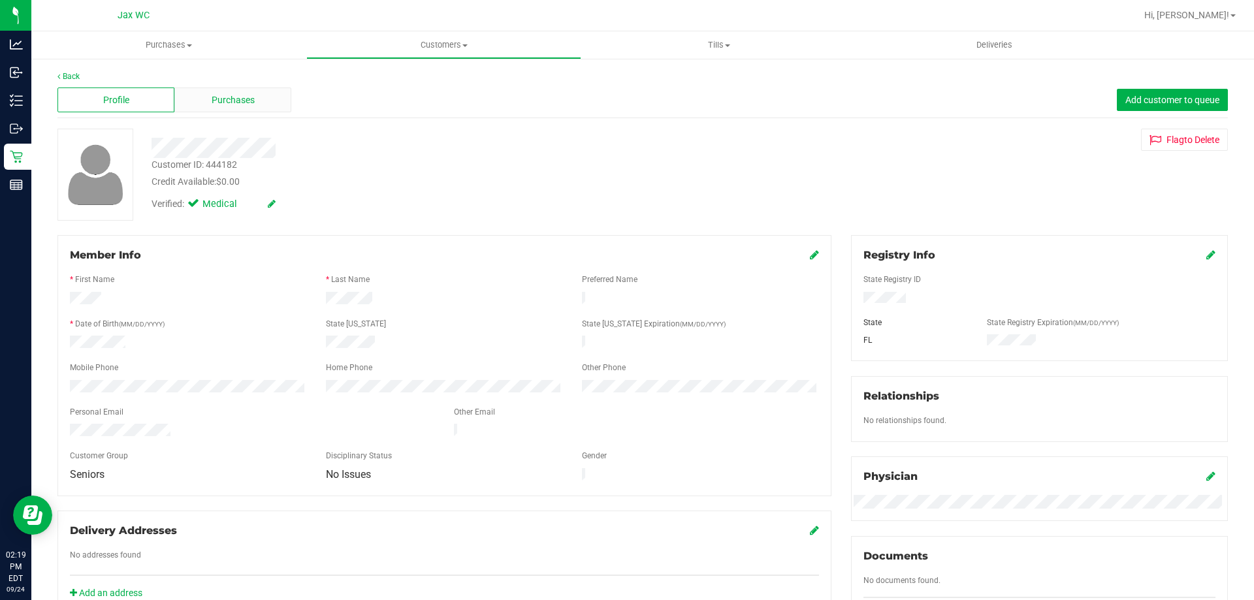
click at [242, 103] on span "Purchases" at bounding box center [233, 100] width 43 height 14
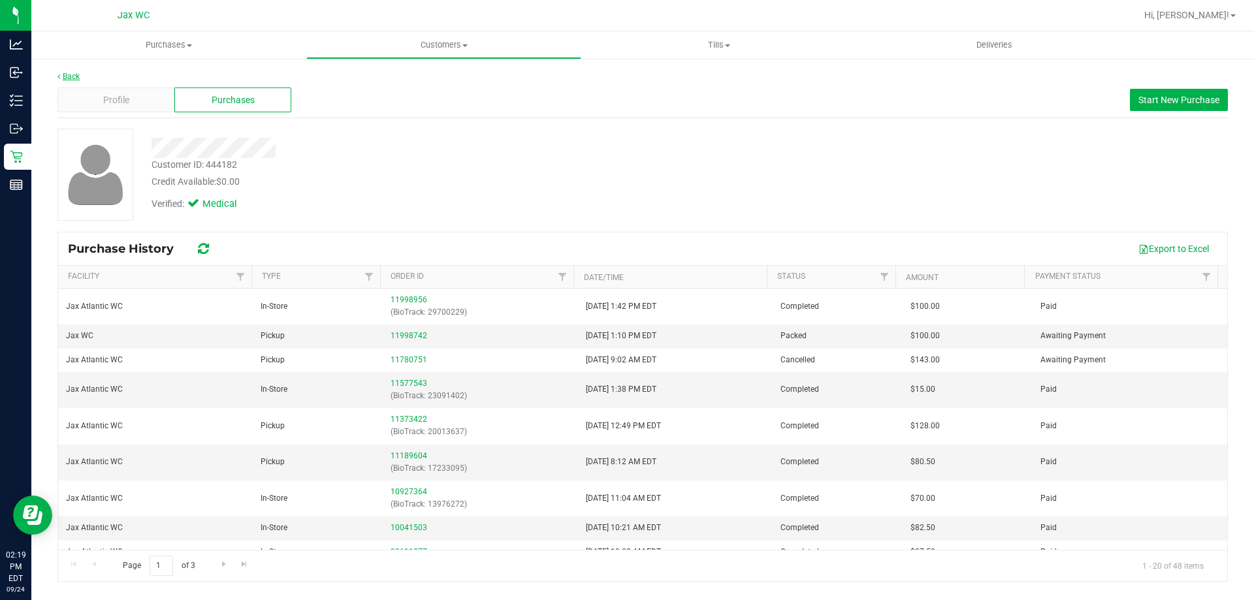
click at [68, 77] on link "Back" at bounding box center [68, 76] width 22 height 9
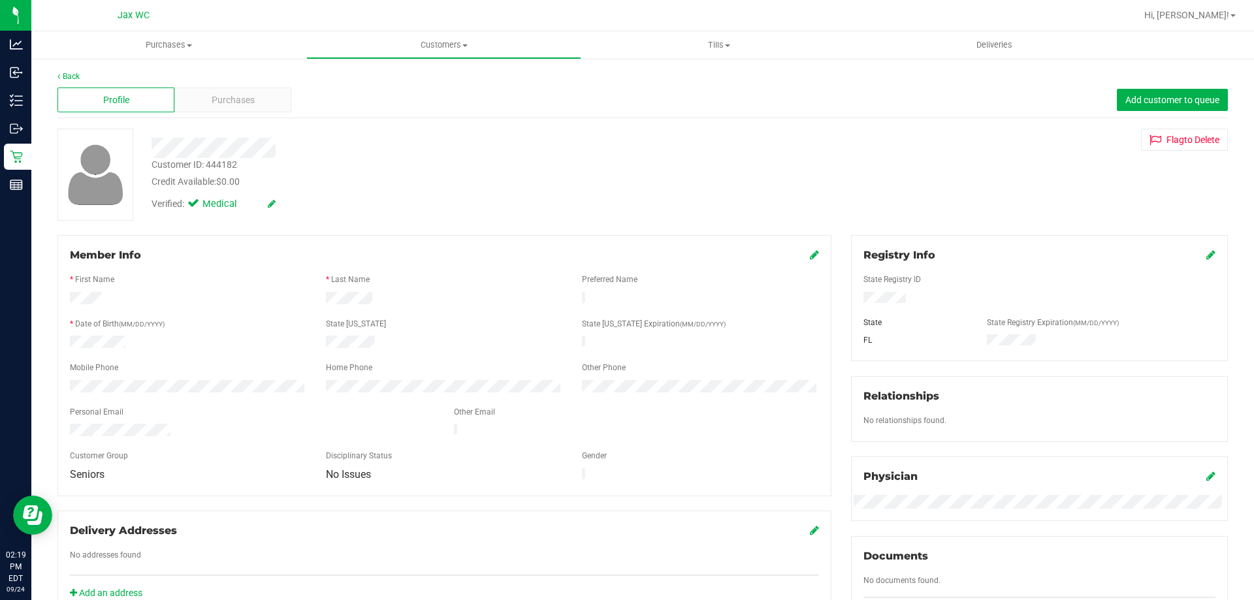
click at [63, 69] on div "Back Profile Purchases Add customer to queue Customer ID: 444182 Credit Availab…" at bounding box center [642, 501] width 1222 height 888
click at [69, 74] on link "Back" at bounding box center [68, 76] width 22 height 9
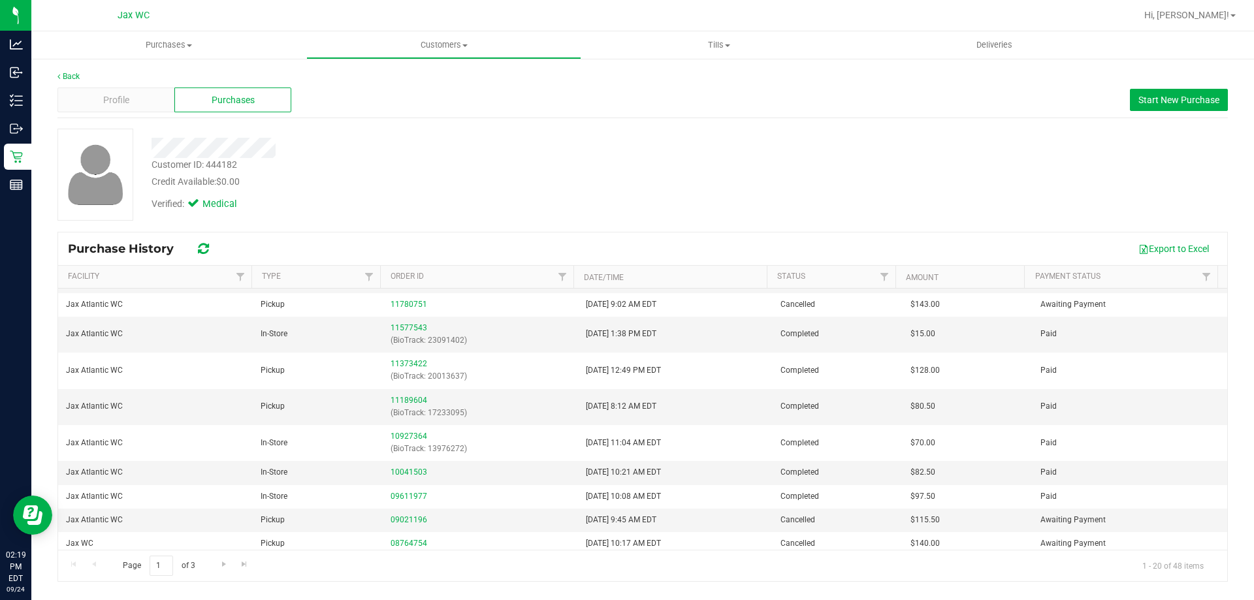
scroll to position [196, 0]
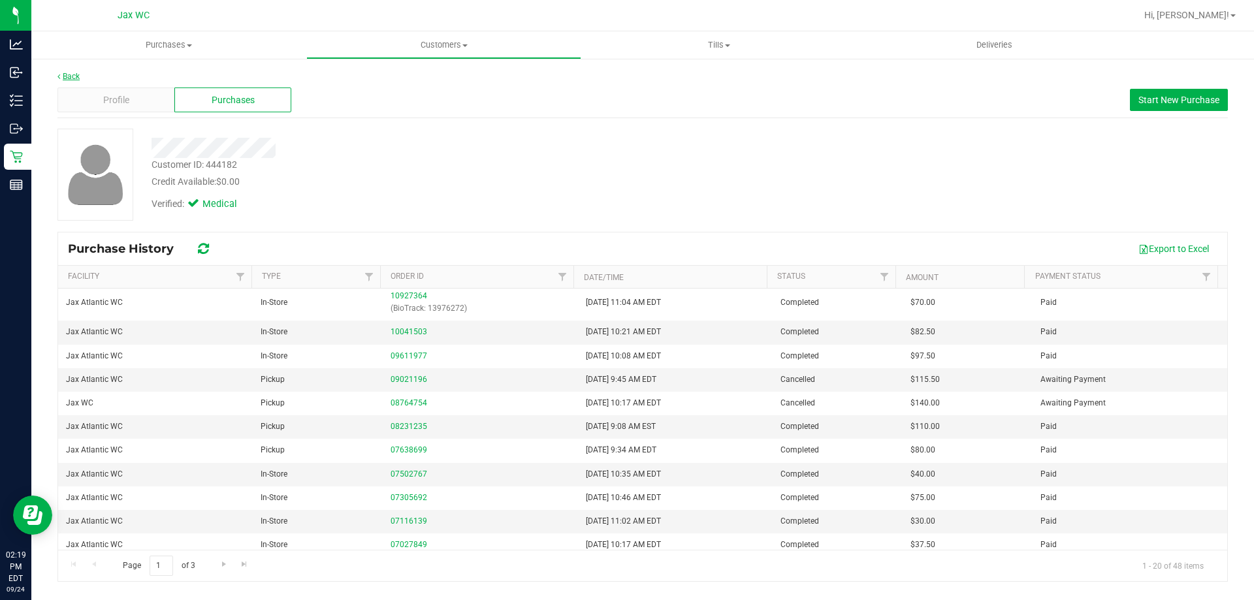
click at [71, 80] on link "Back" at bounding box center [68, 76] width 22 height 9
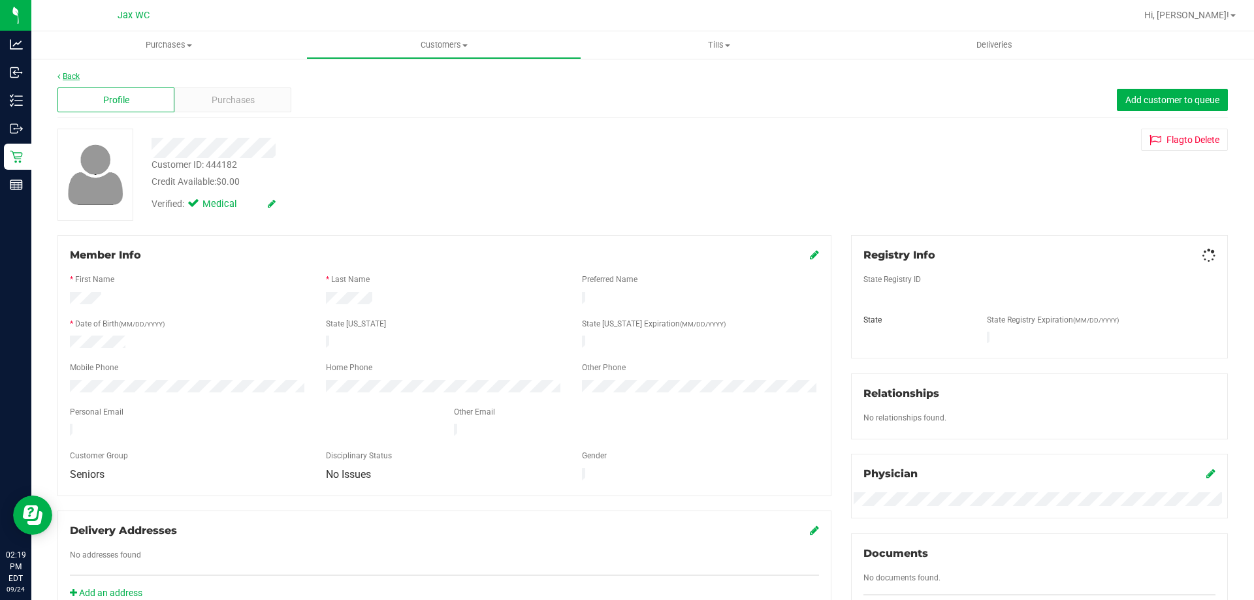
click at [69, 78] on link "Back" at bounding box center [68, 76] width 22 height 9
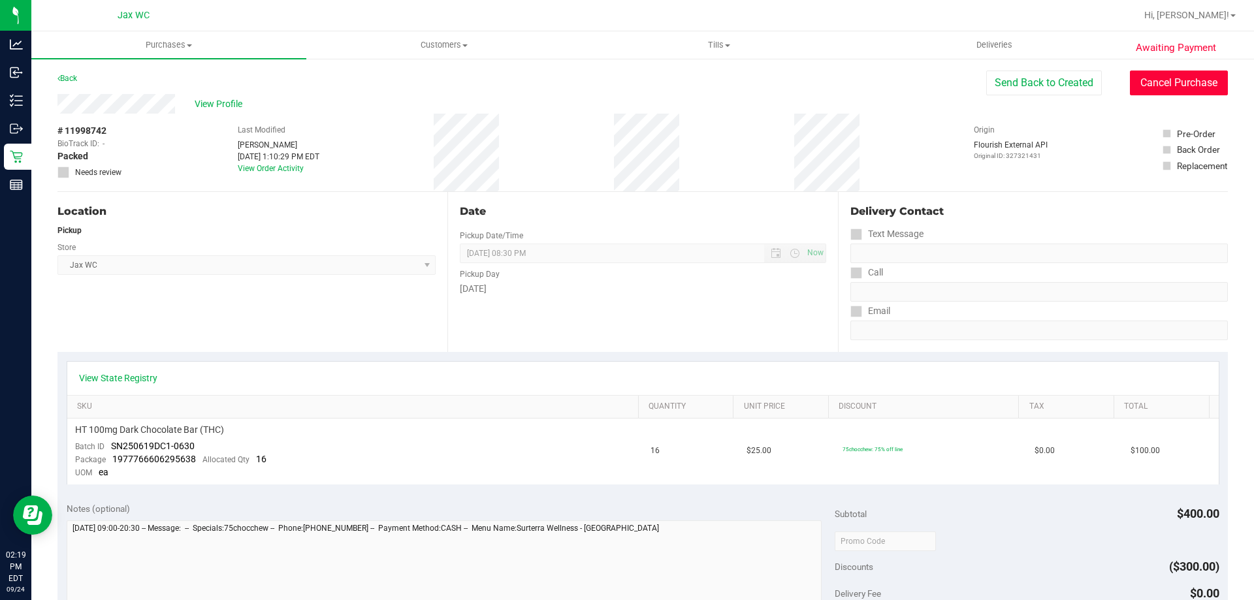
click at [1189, 89] on button "Cancel Purchase" at bounding box center [1179, 83] width 98 height 25
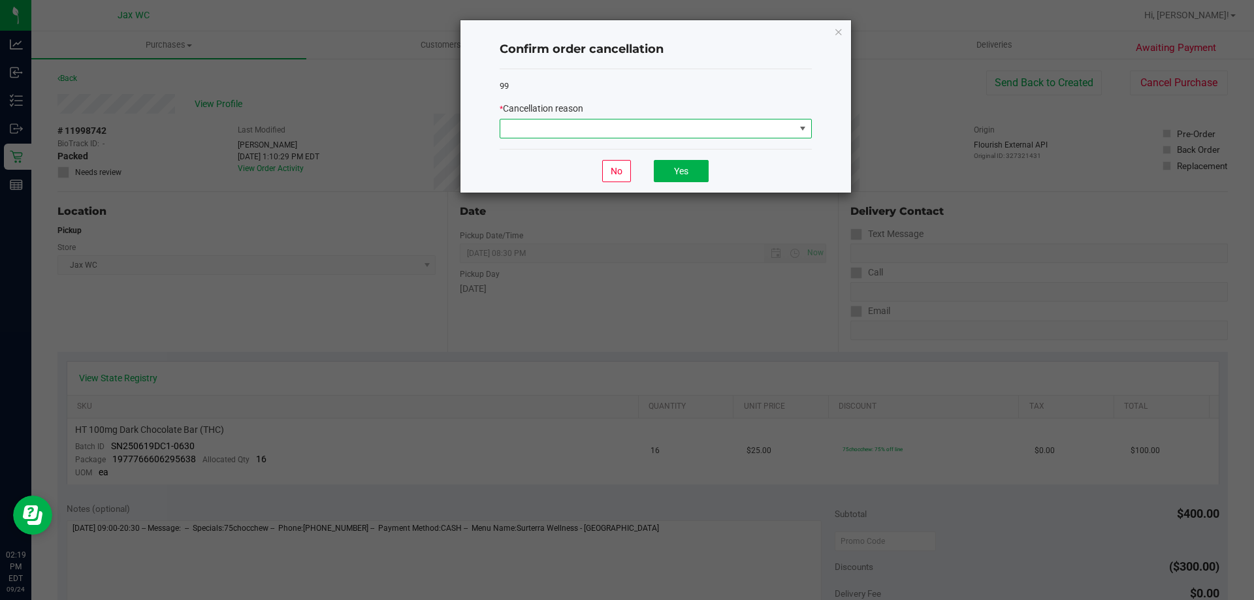
click at [755, 119] on span at bounding box center [656, 129] width 312 height 20
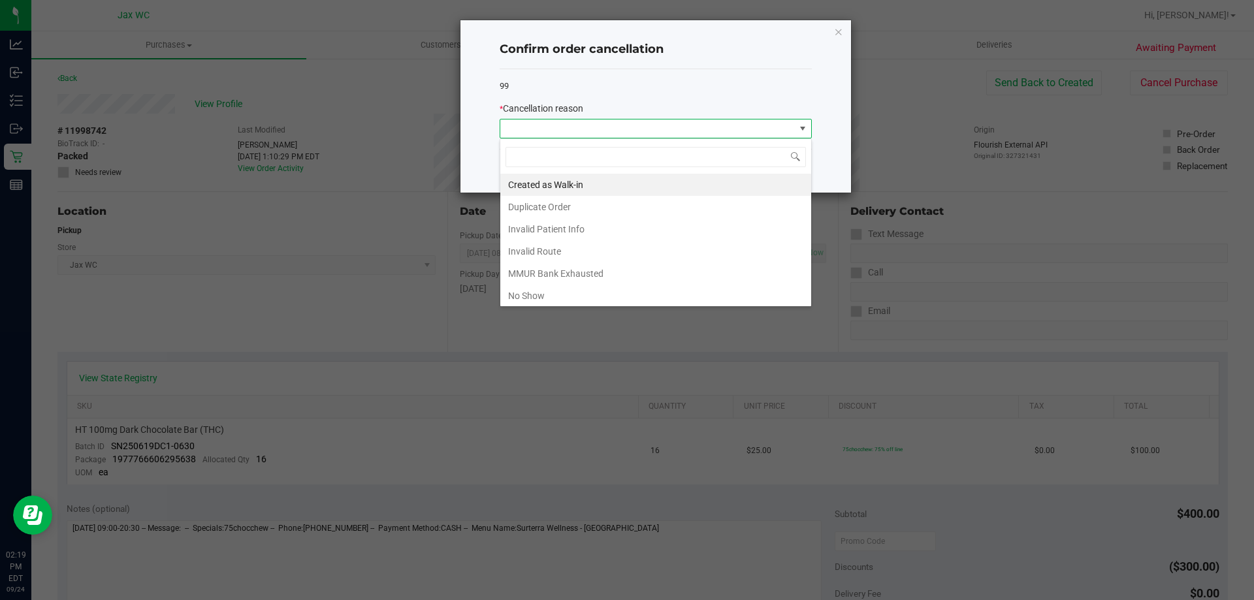
scroll to position [20, 312]
click at [631, 204] on li "Duplicate Order" at bounding box center [655, 207] width 311 height 22
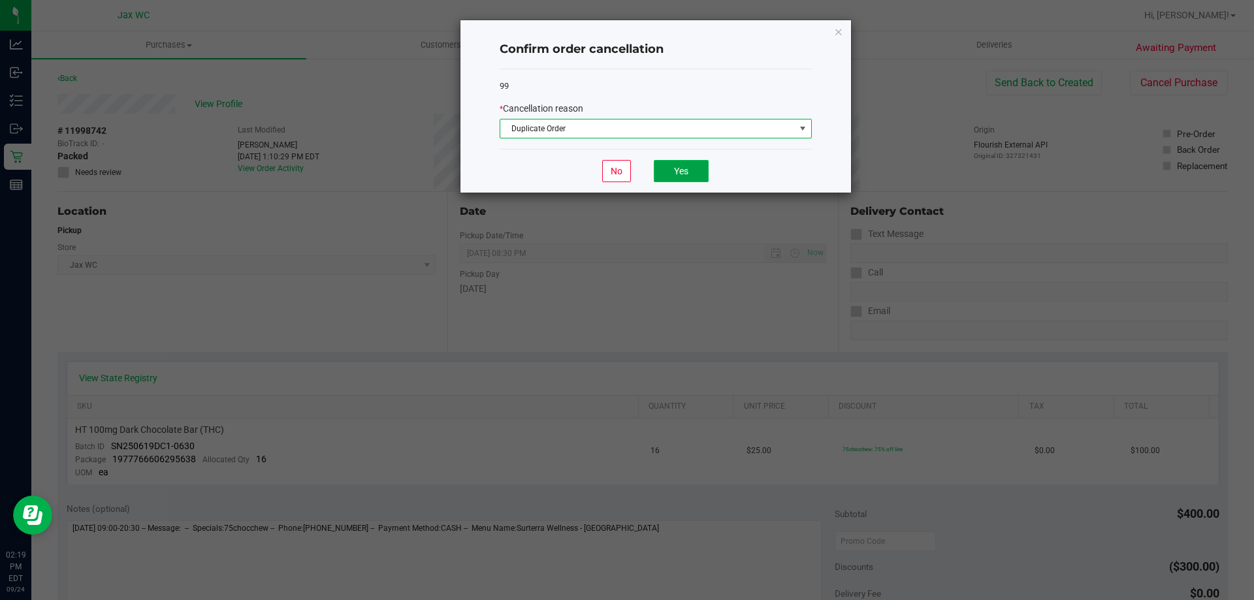
click at [697, 167] on button "Yes" at bounding box center [681, 171] width 55 height 22
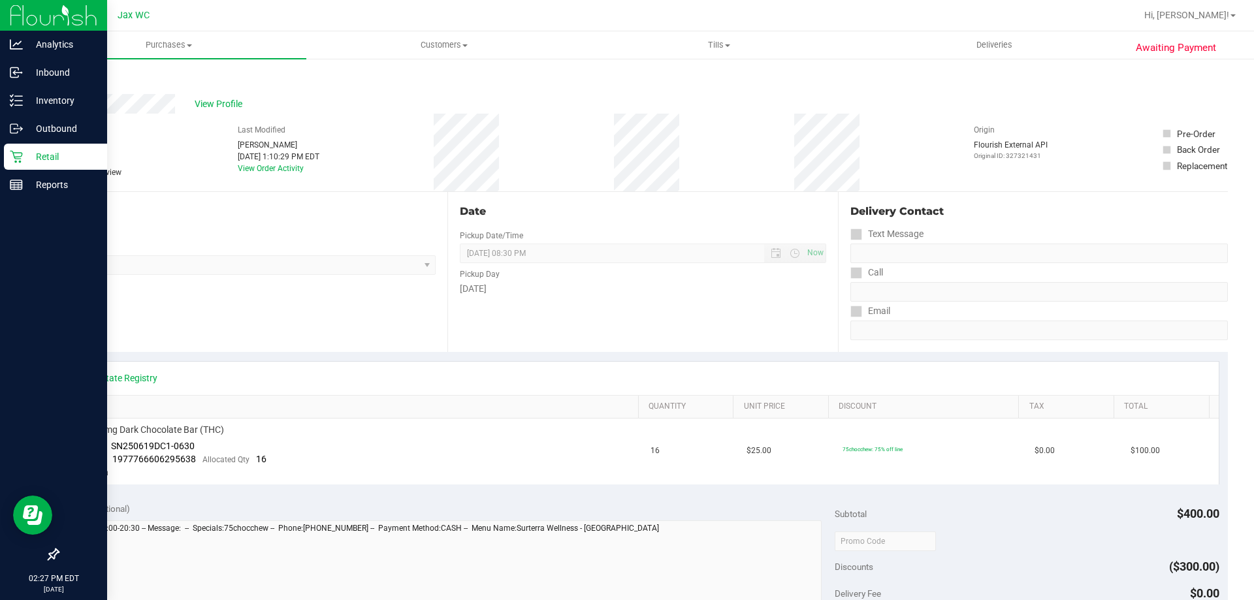
click at [24, 155] on p "Retail" at bounding box center [62, 157] width 78 height 16
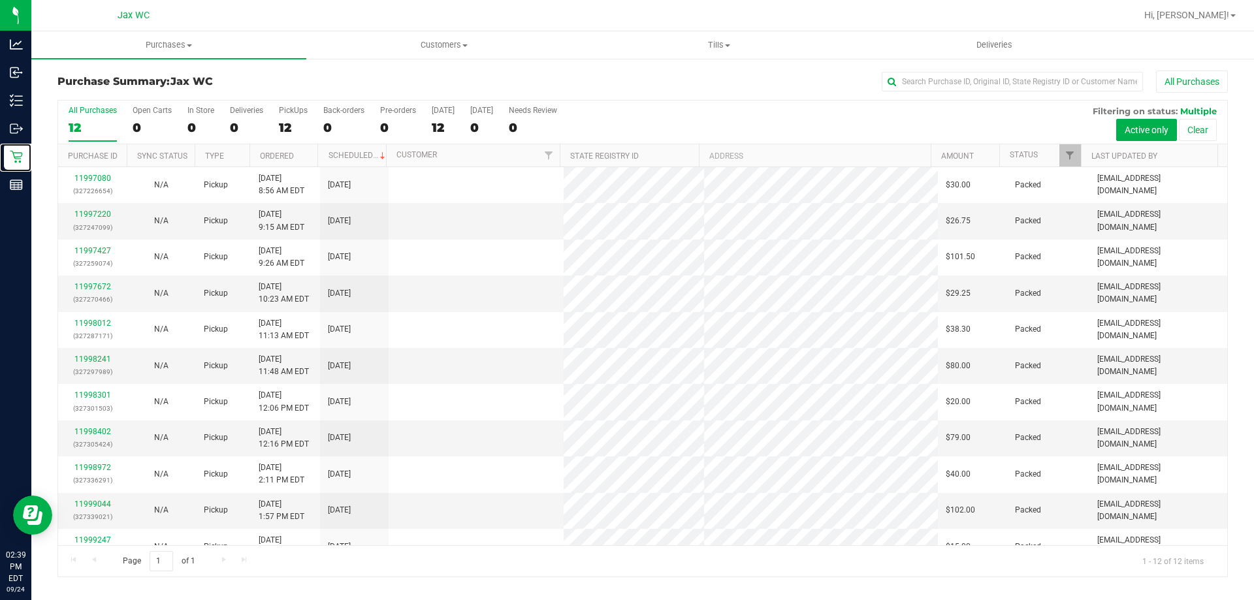
scroll to position [56, 0]
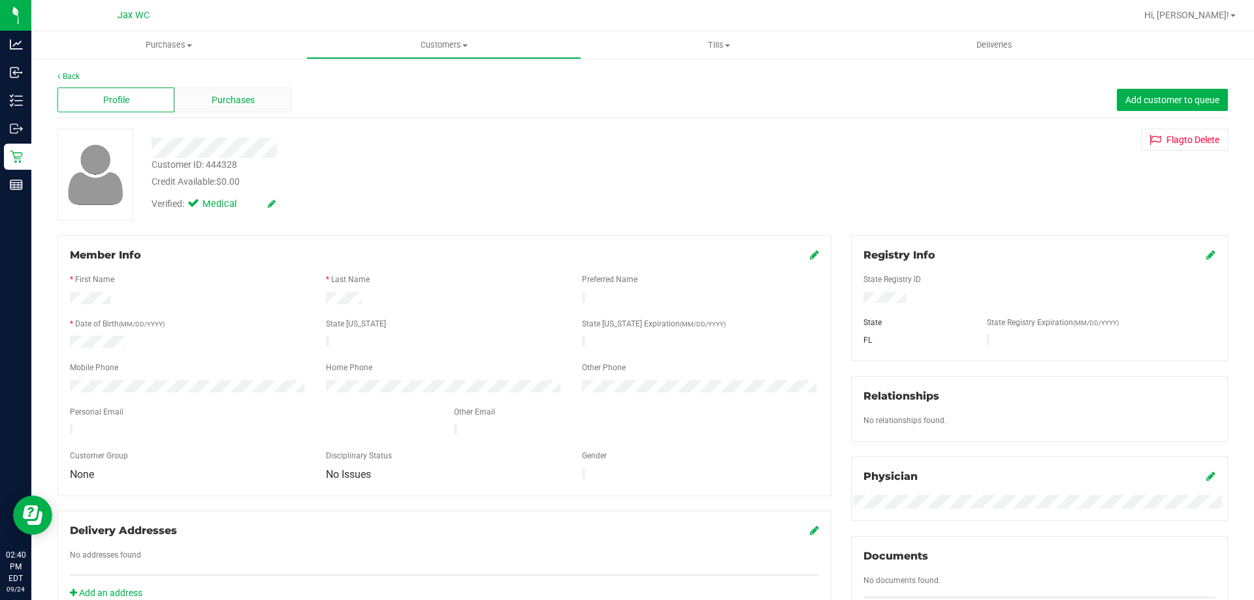
click at [237, 103] on span "Purchases" at bounding box center [233, 100] width 43 height 14
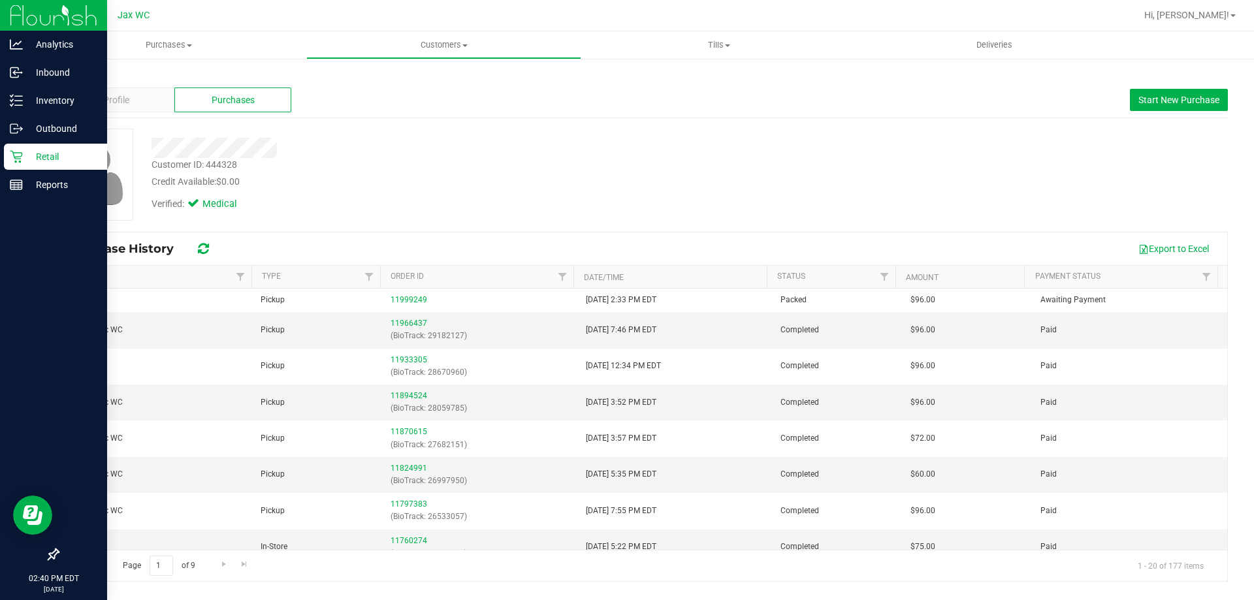
click at [27, 159] on p "Retail" at bounding box center [62, 157] width 78 height 16
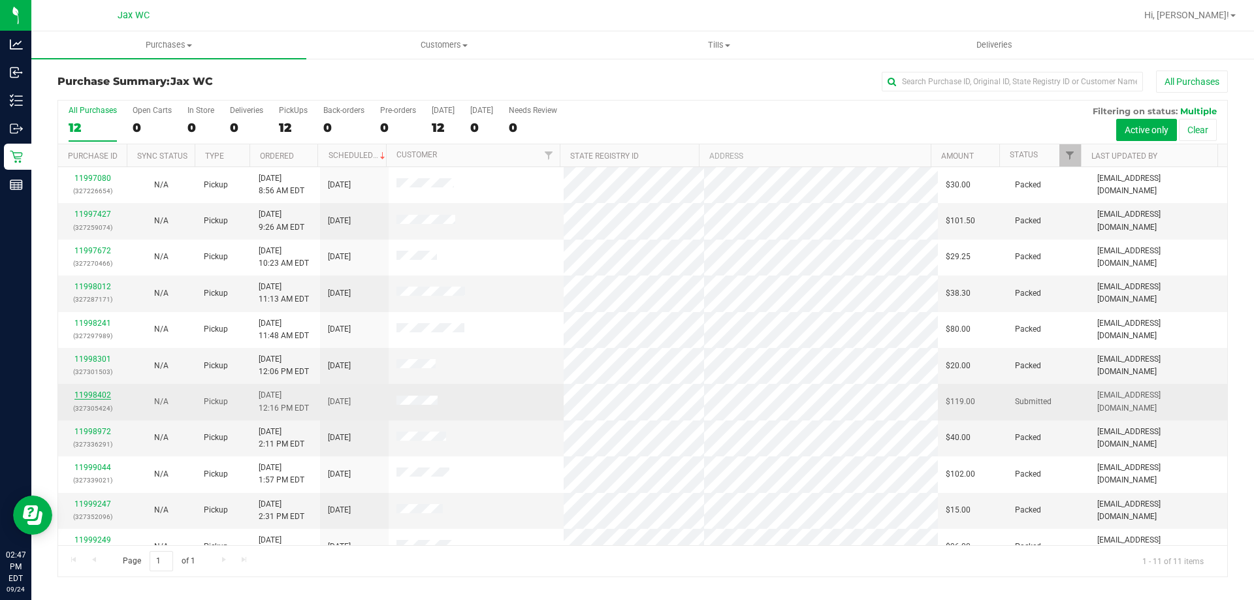
click at [89, 398] on link "11998402" at bounding box center [92, 394] width 37 height 9
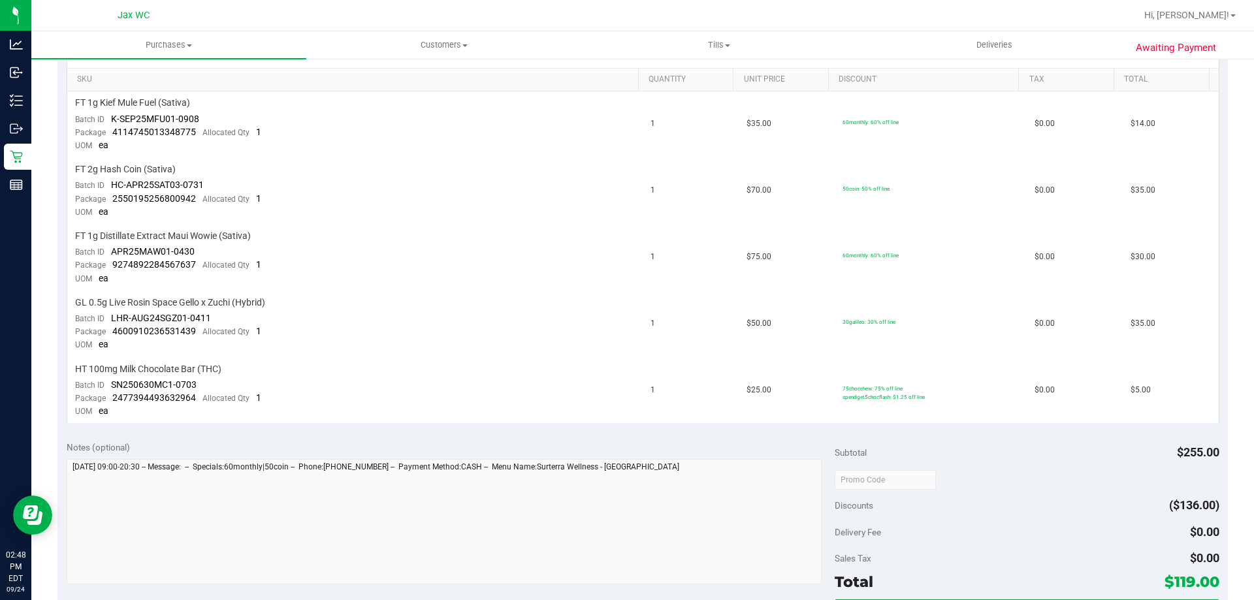
scroll to position [326, 0]
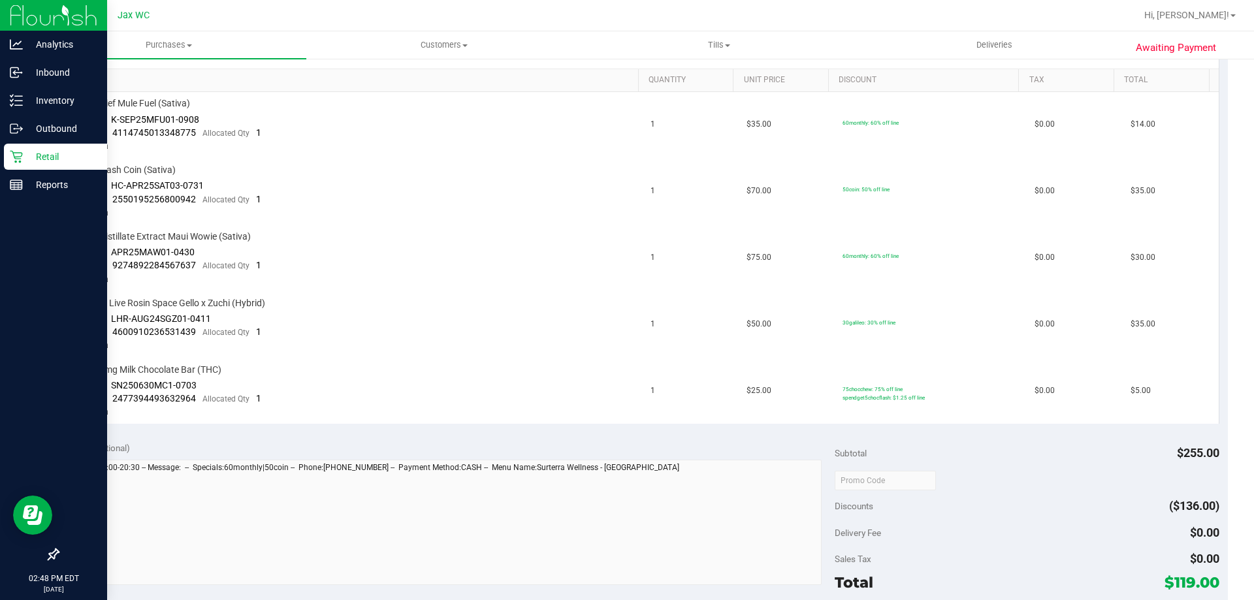
click at [18, 161] on icon at bounding box center [16, 156] width 13 height 13
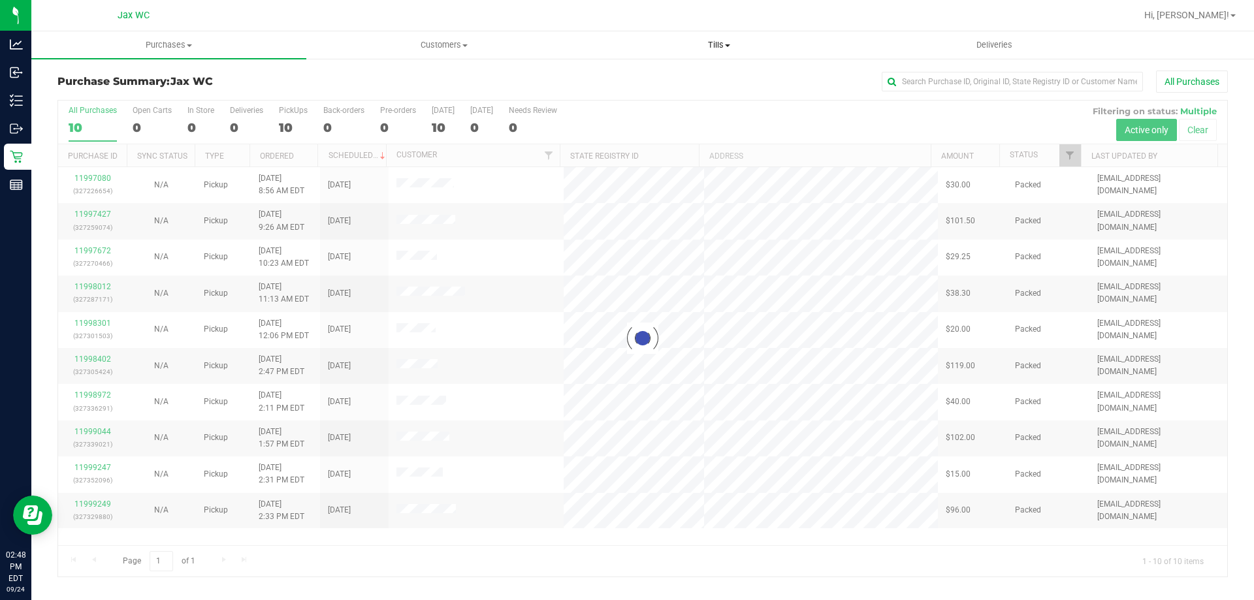
click at [716, 47] on span "Tills" at bounding box center [719, 45] width 274 height 12
click at [608, 74] on span "Manage tills" at bounding box center [625, 78] width 88 height 11
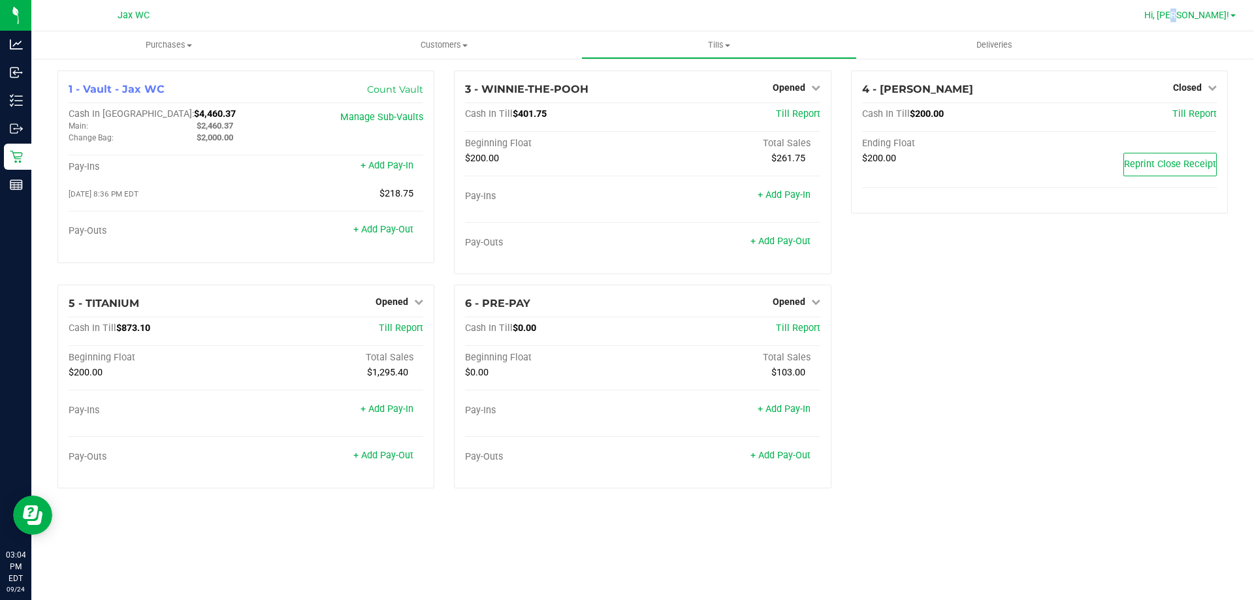
click at [1214, 20] on span "Hi, [PERSON_NAME]!" at bounding box center [1186, 15] width 85 height 10
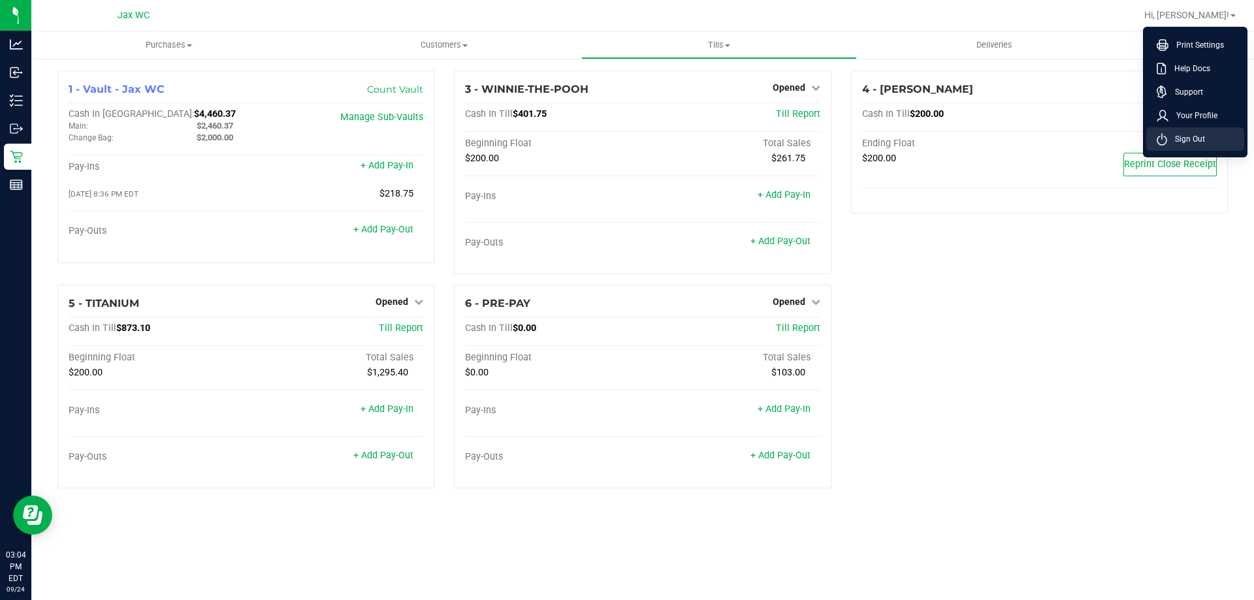
click at [1181, 143] on span "Sign Out" at bounding box center [1186, 139] width 38 height 13
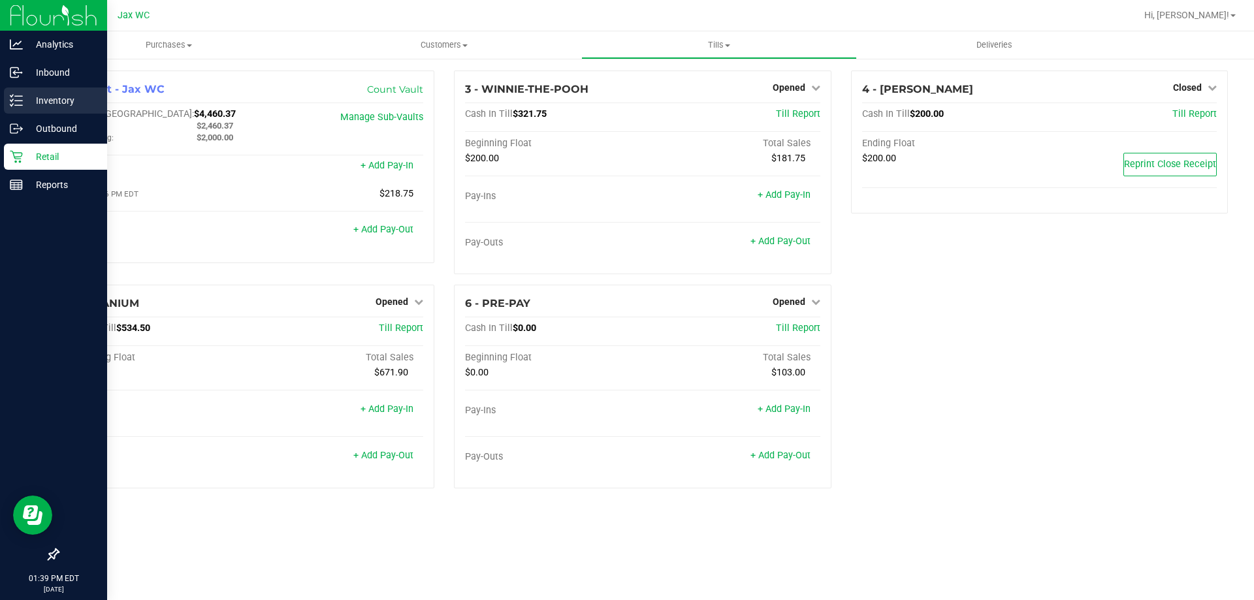
click at [25, 100] on p "Inventory" at bounding box center [62, 101] width 78 height 16
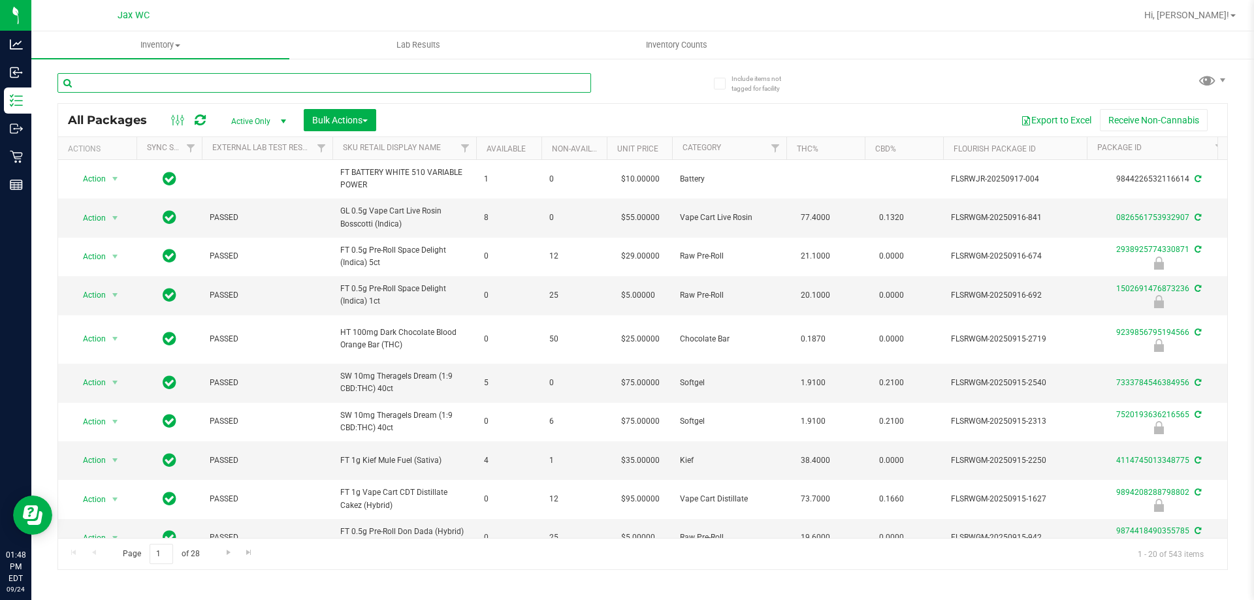
click at [151, 76] on input "text" at bounding box center [323, 83] width 533 height 20
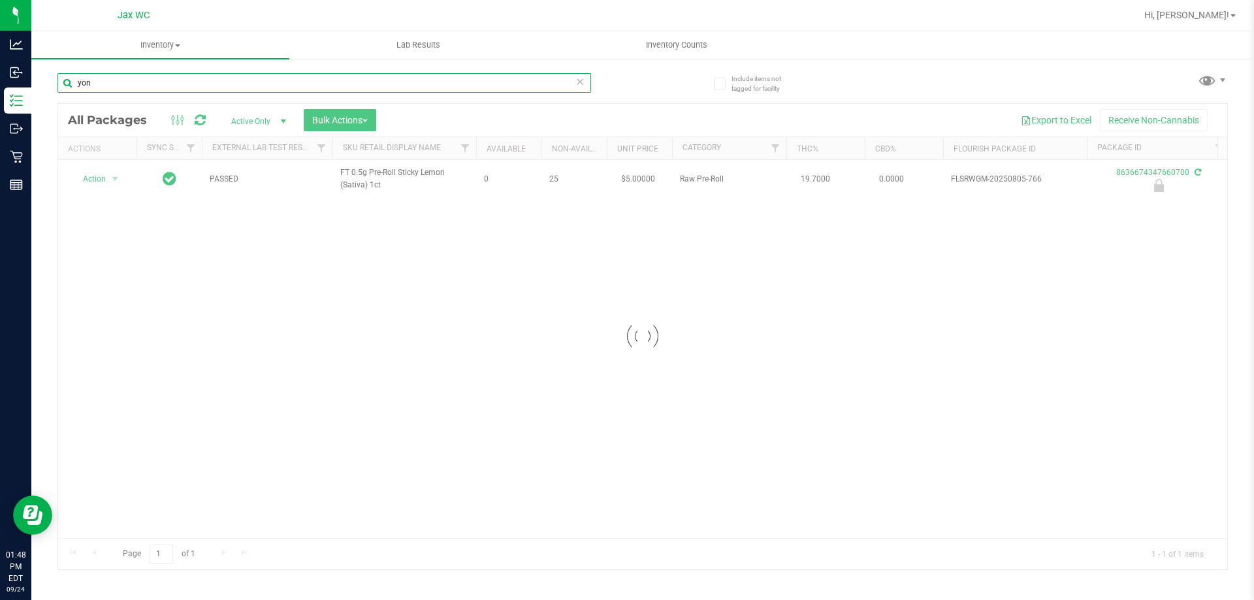
type input "yon"
click at [105, 180] on div at bounding box center [642, 337] width 1169 height 466
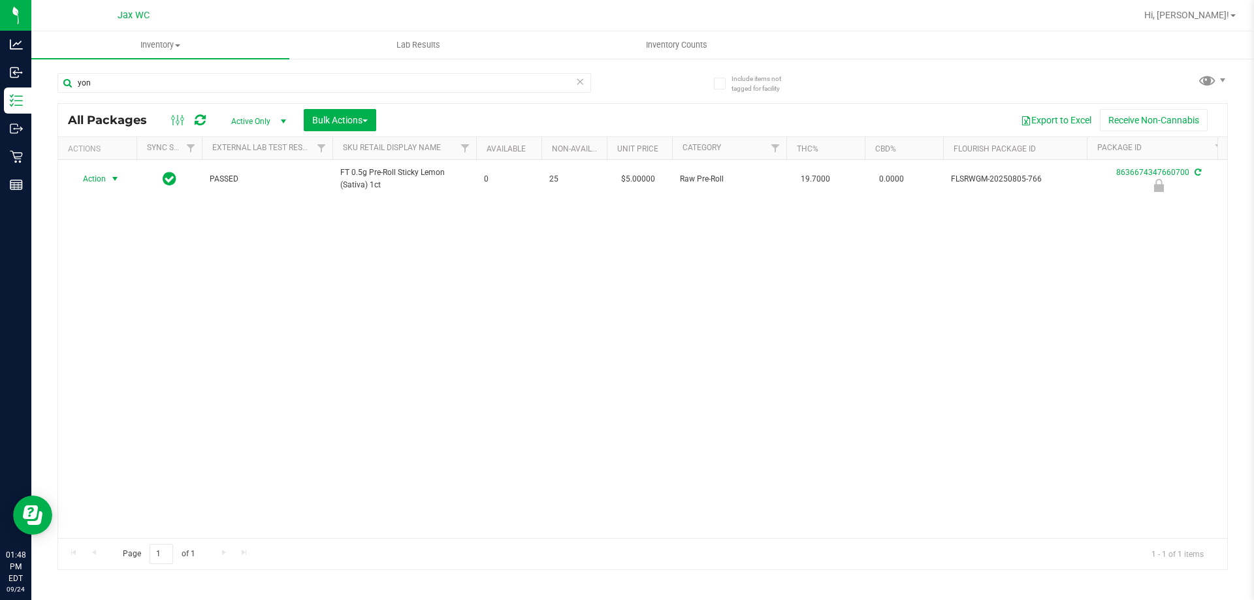
click at [105, 180] on span "Action" at bounding box center [88, 179] width 35 height 18
click at [133, 325] on li "Unlock package" at bounding box center [114, 335] width 84 height 20
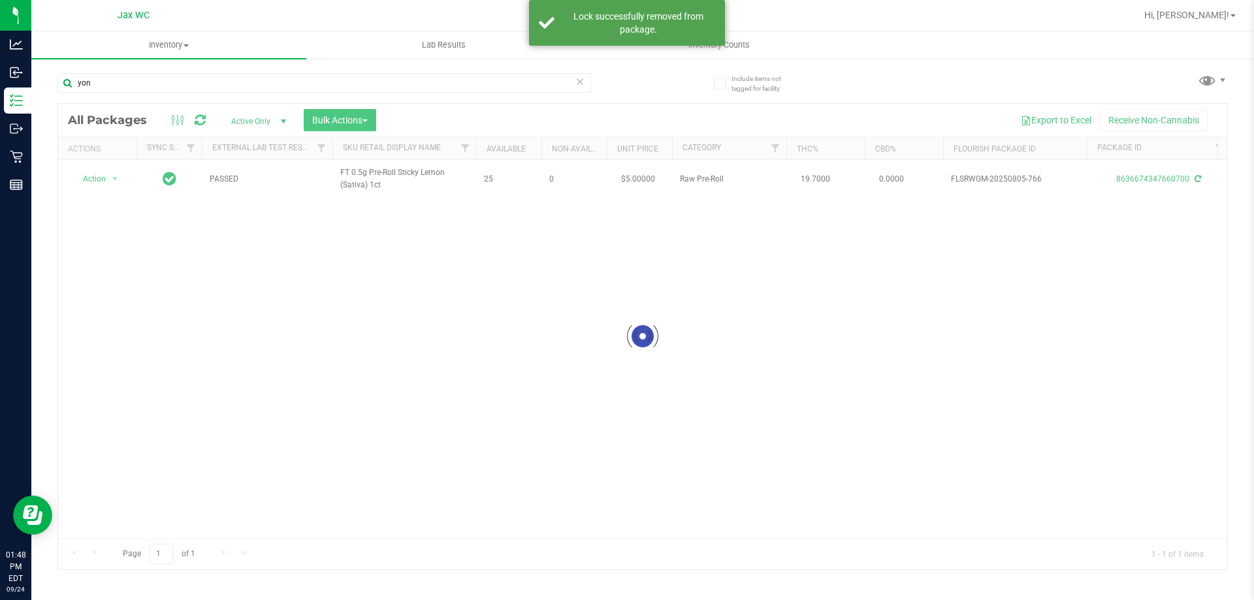
click at [108, 179] on div at bounding box center [642, 337] width 1169 height 466
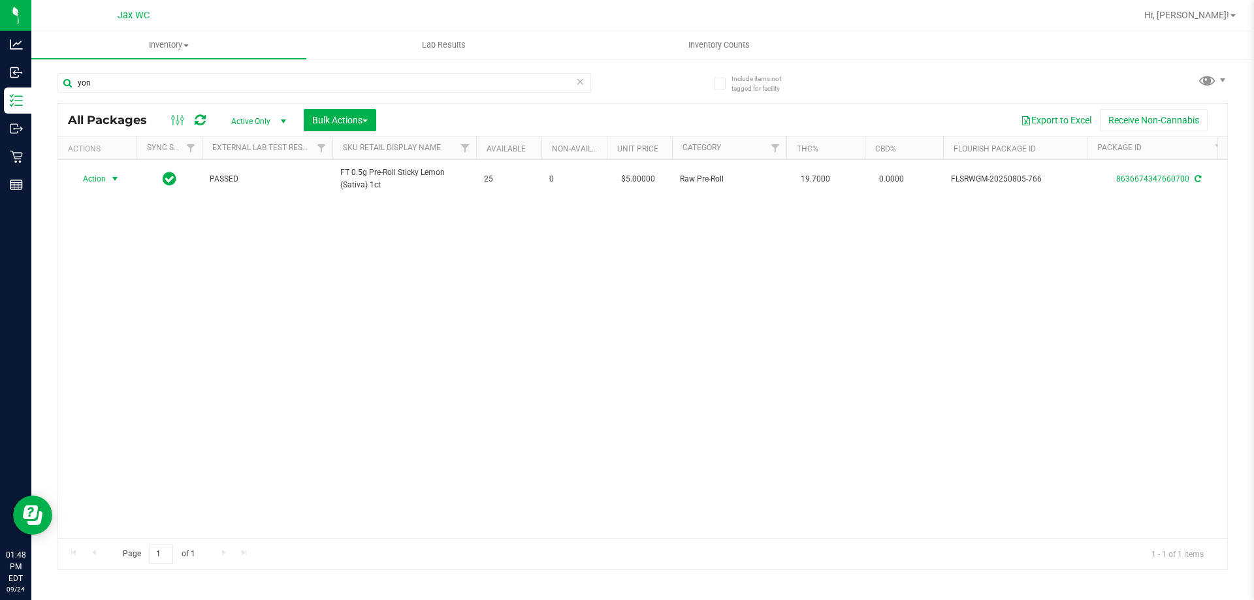
click at [108, 179] on span "select" at bounding box center [115, 179] width 16 height 18
click at [145, 335] on li "Print package label" at bounding box center [122, 337] width 101 height 20
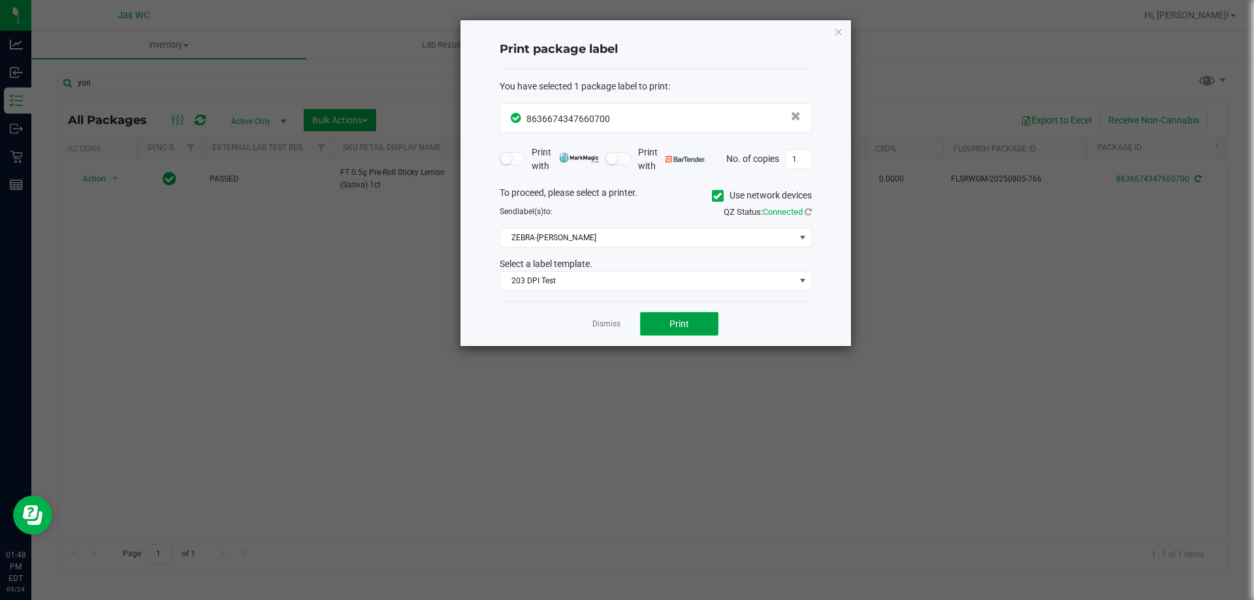
click at [680, 322] on span "Print" at bounding box center [679, 324] width 20 height 10
click at [610, 322] on link "Dismiss" at bounding box center [606, 324] width 28 height 11
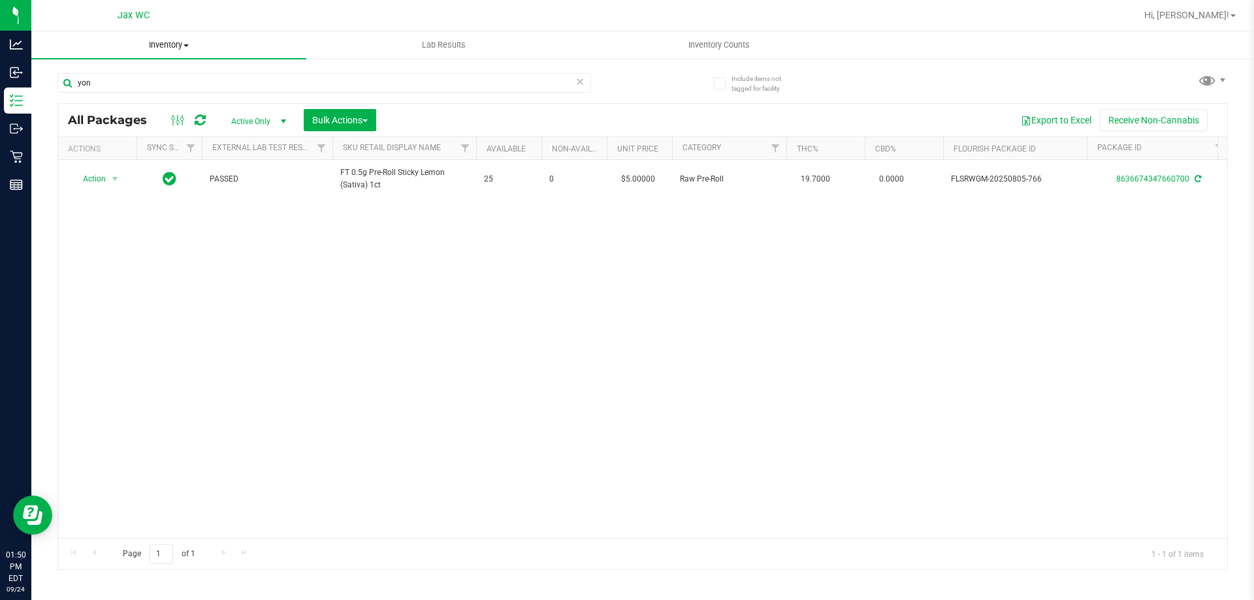
click at [159, 42] on span "Inventory" at bounding box center [168, 45] width 275 height 12
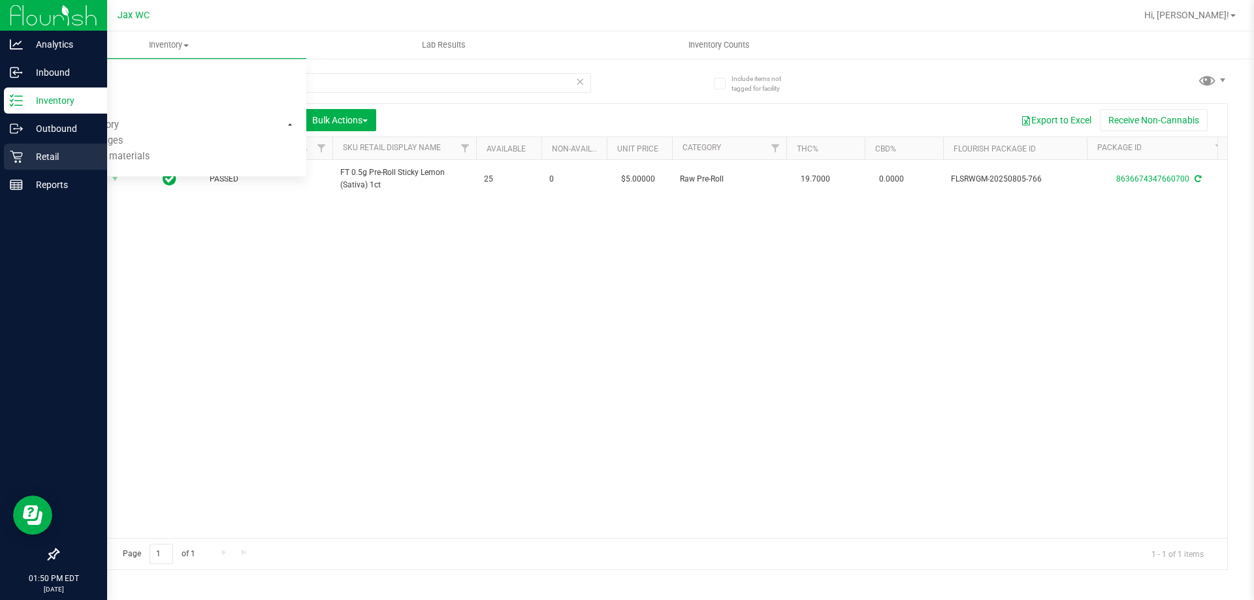
click at [20, 157] on icon at bounding box center [16, 156] width 13 height 13
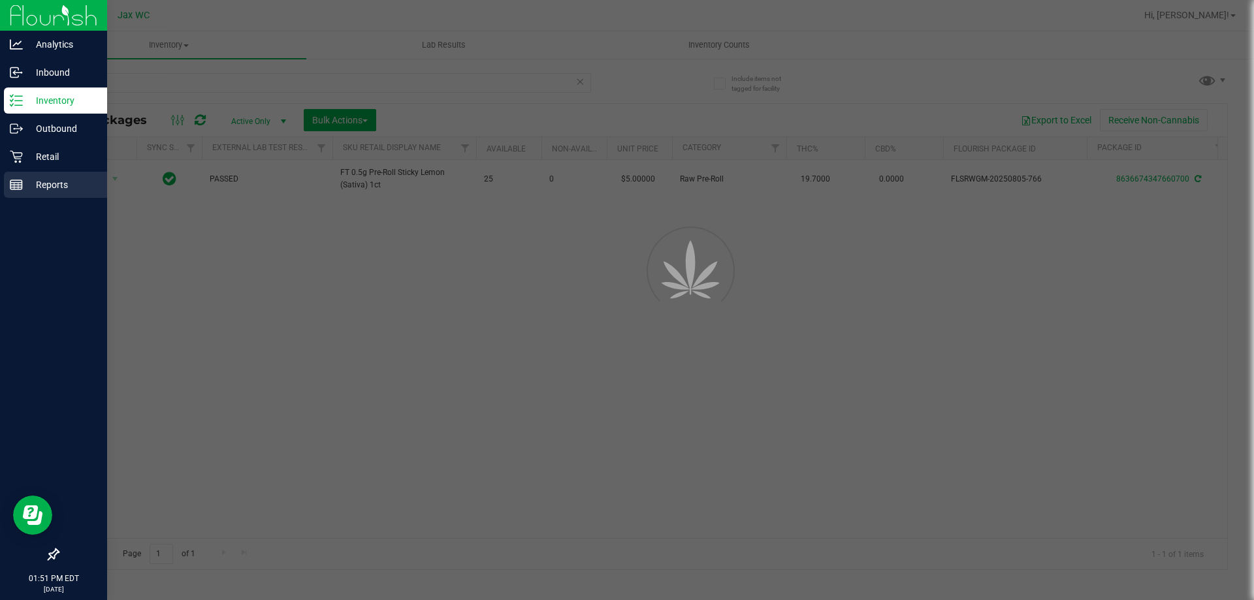
click at [35, 191] on p "Reports" at bounding box center [62, 185] width 78 height 16
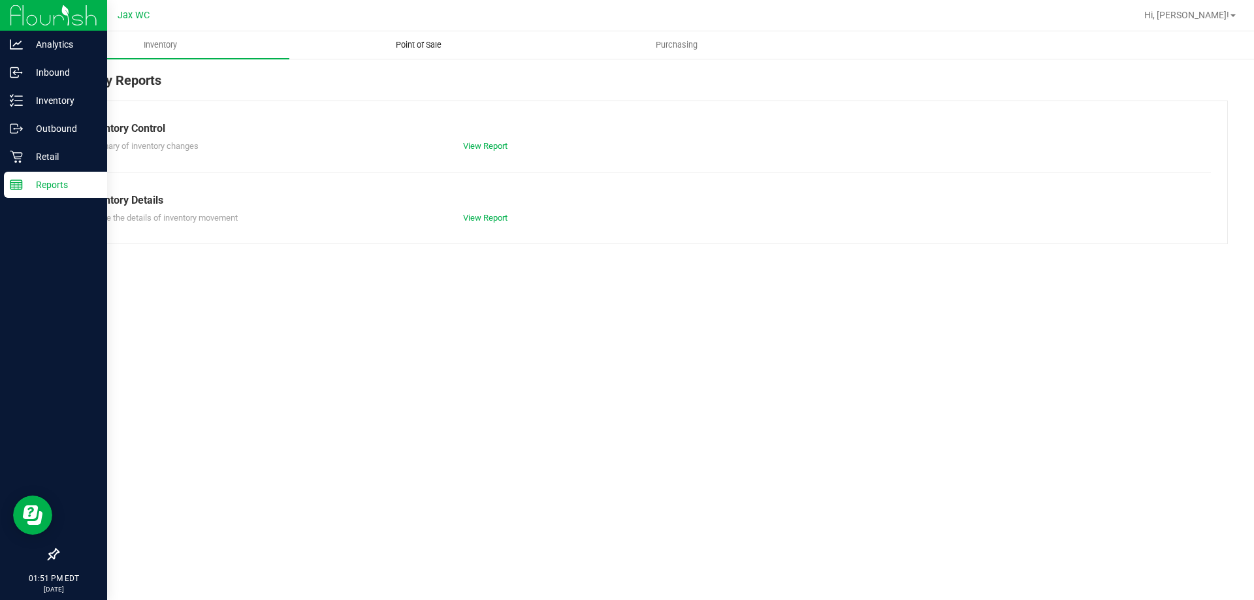
click at [443, 44] on span "Point of Sale" at bounding box center [418, 45] width 81 height 12
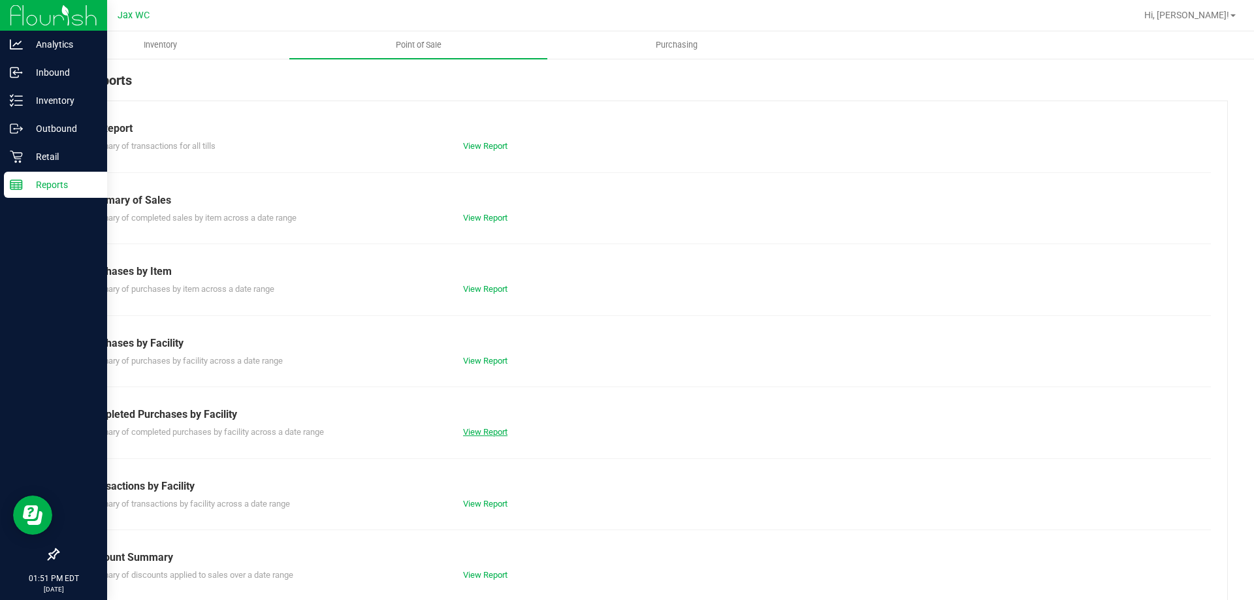
click at [489, 433] on link "View Report" at bounding box center [485, 432] width 44 height 10
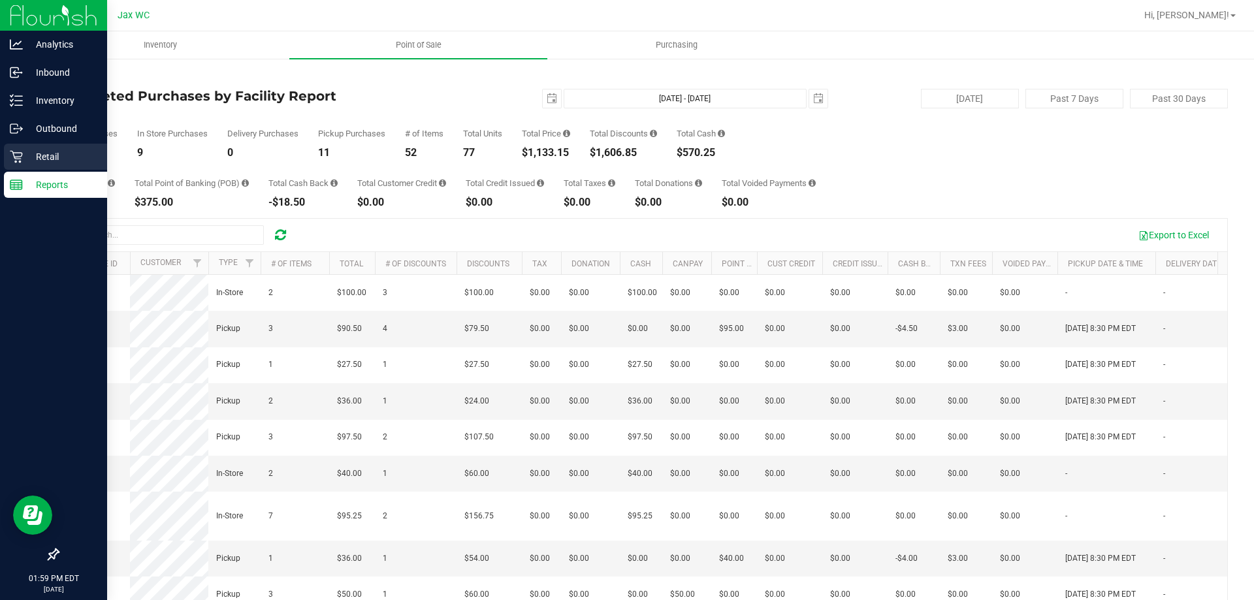
click at [44, 161] on p "Retail" at bounding box center [62, 157] width 78 height 16
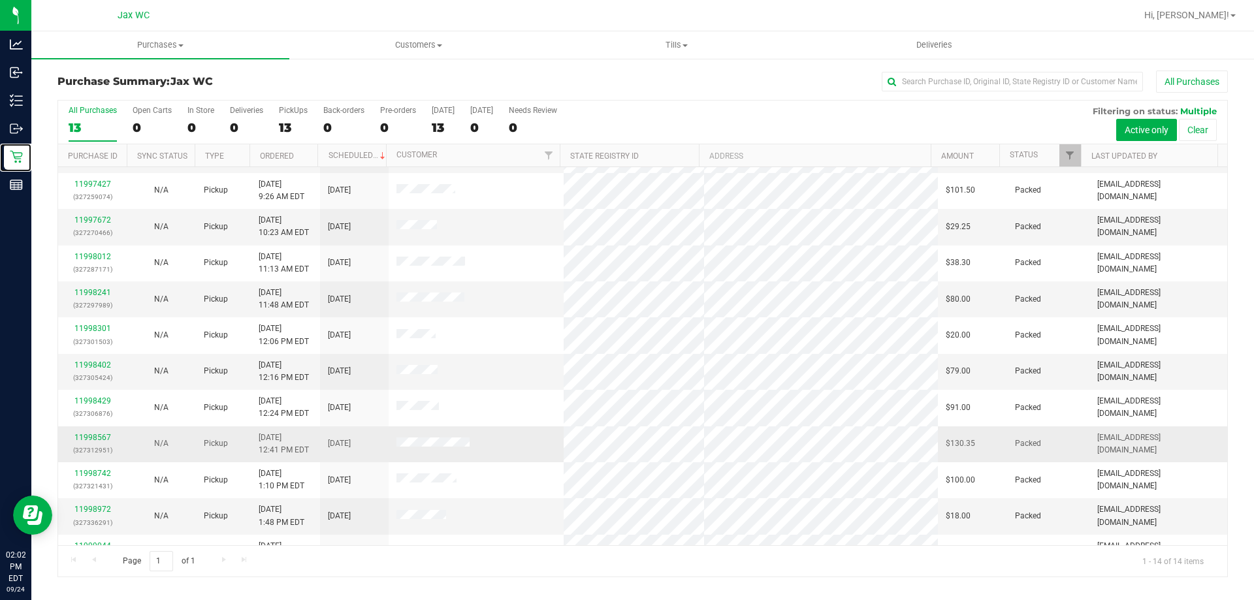
scroll to position [128, 0]
